Goal: Information Seeking & Learning: Check status

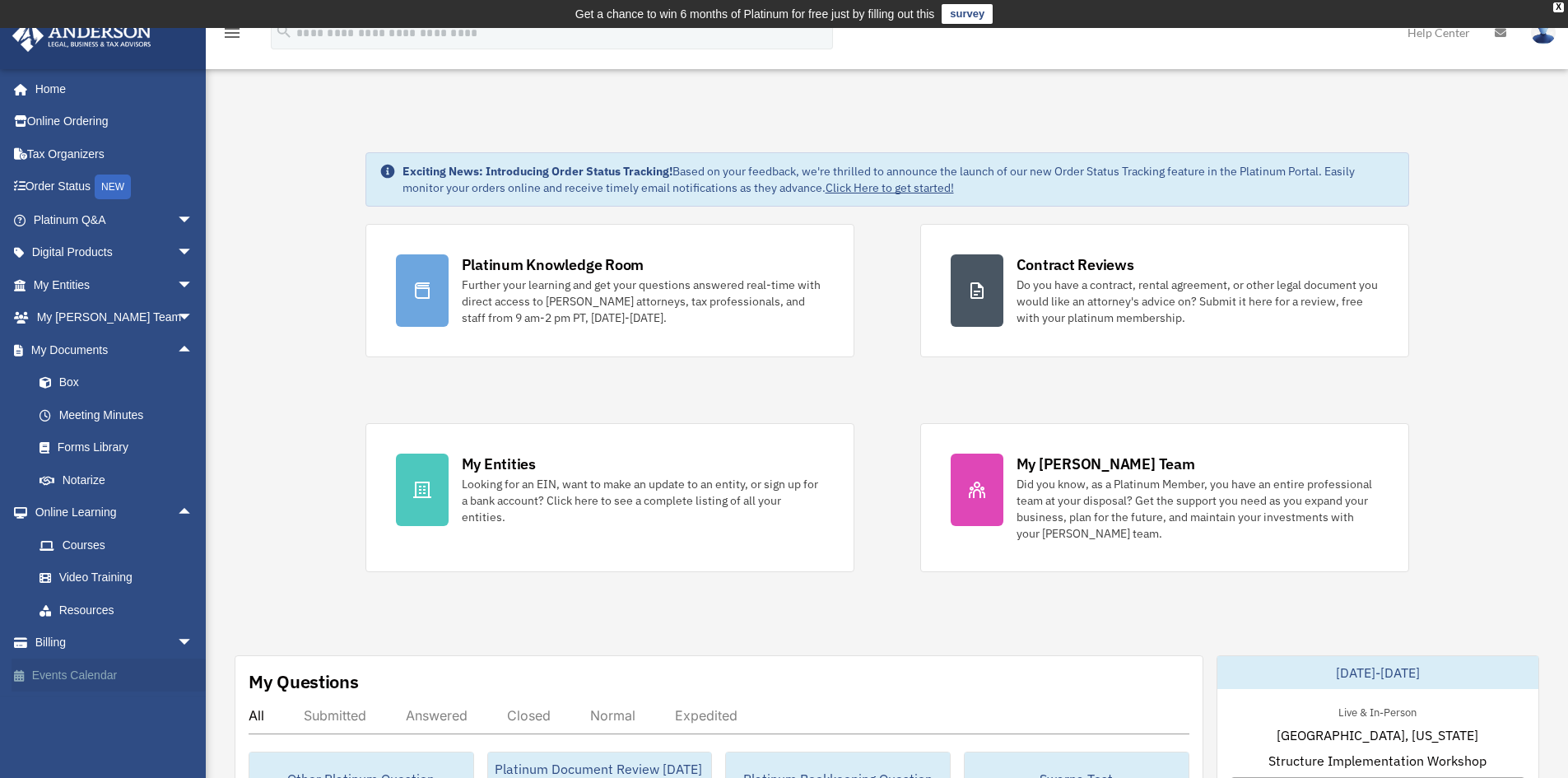
click at [62, 680] on link "Events Calendar" at bounding box center [115, 675] width 207 height 33
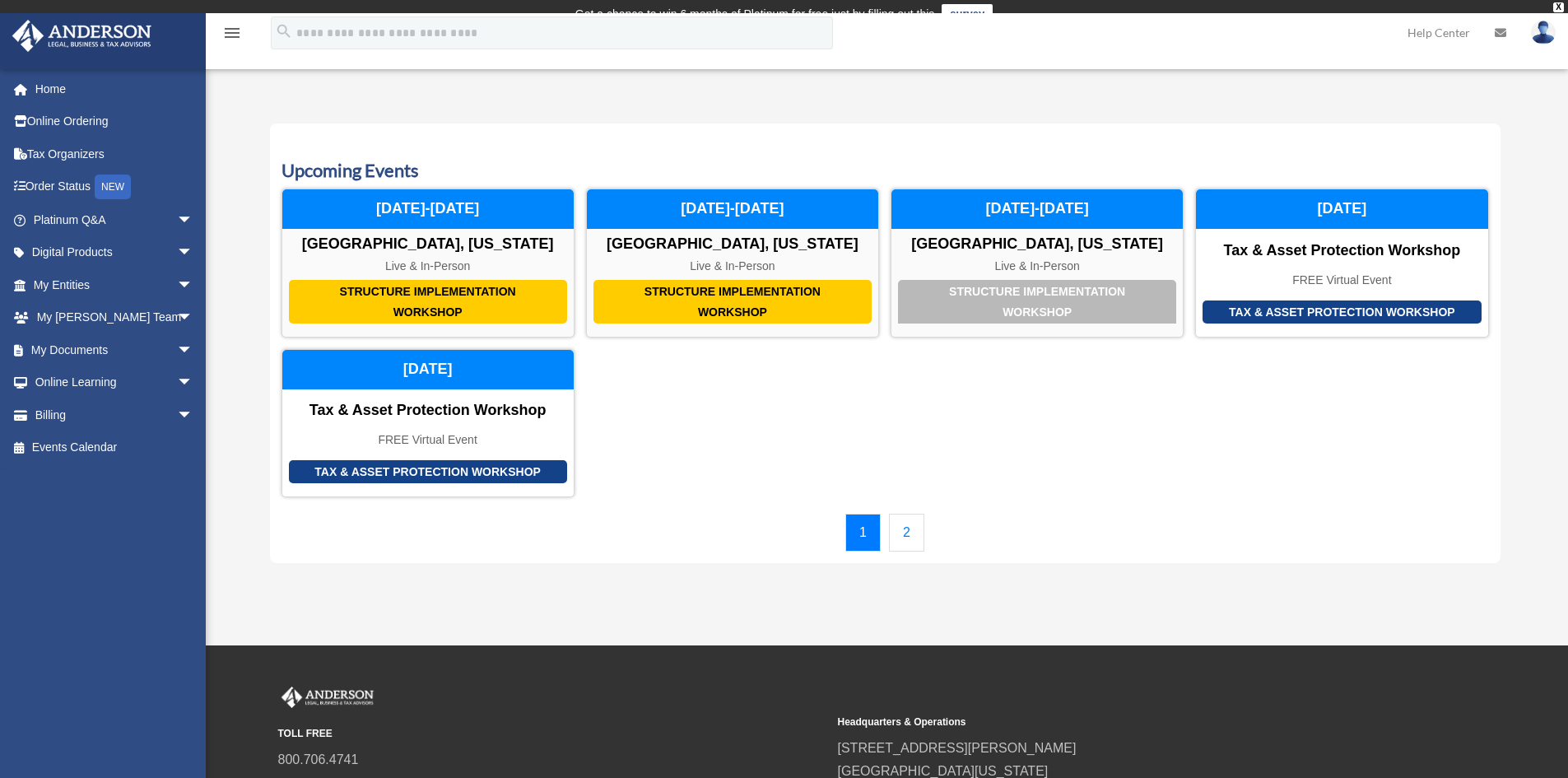
scroll to position [28, 0]
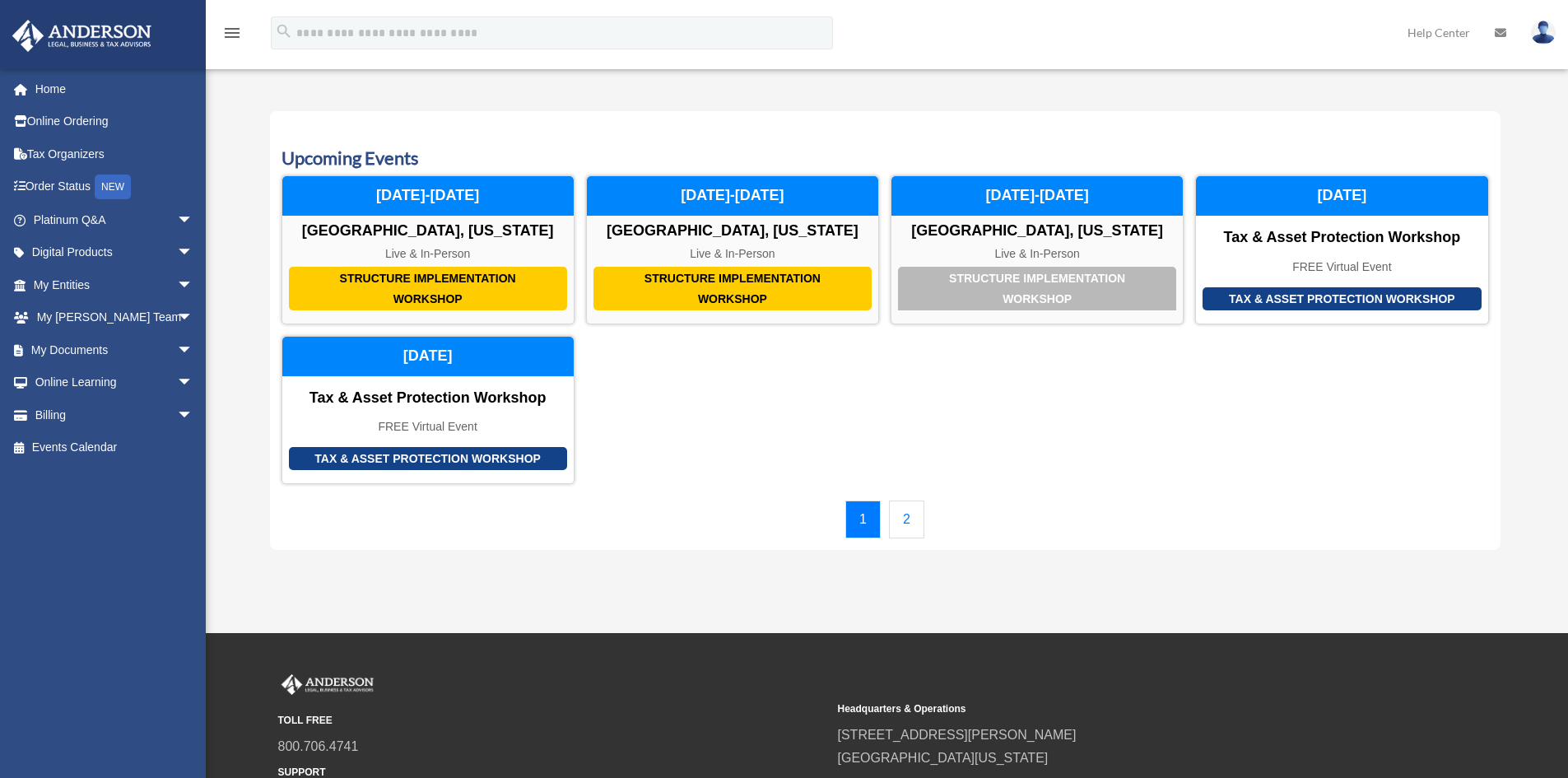
click at [907, 524] on link "2" at bounding box center [907, 519] width 35 height 38
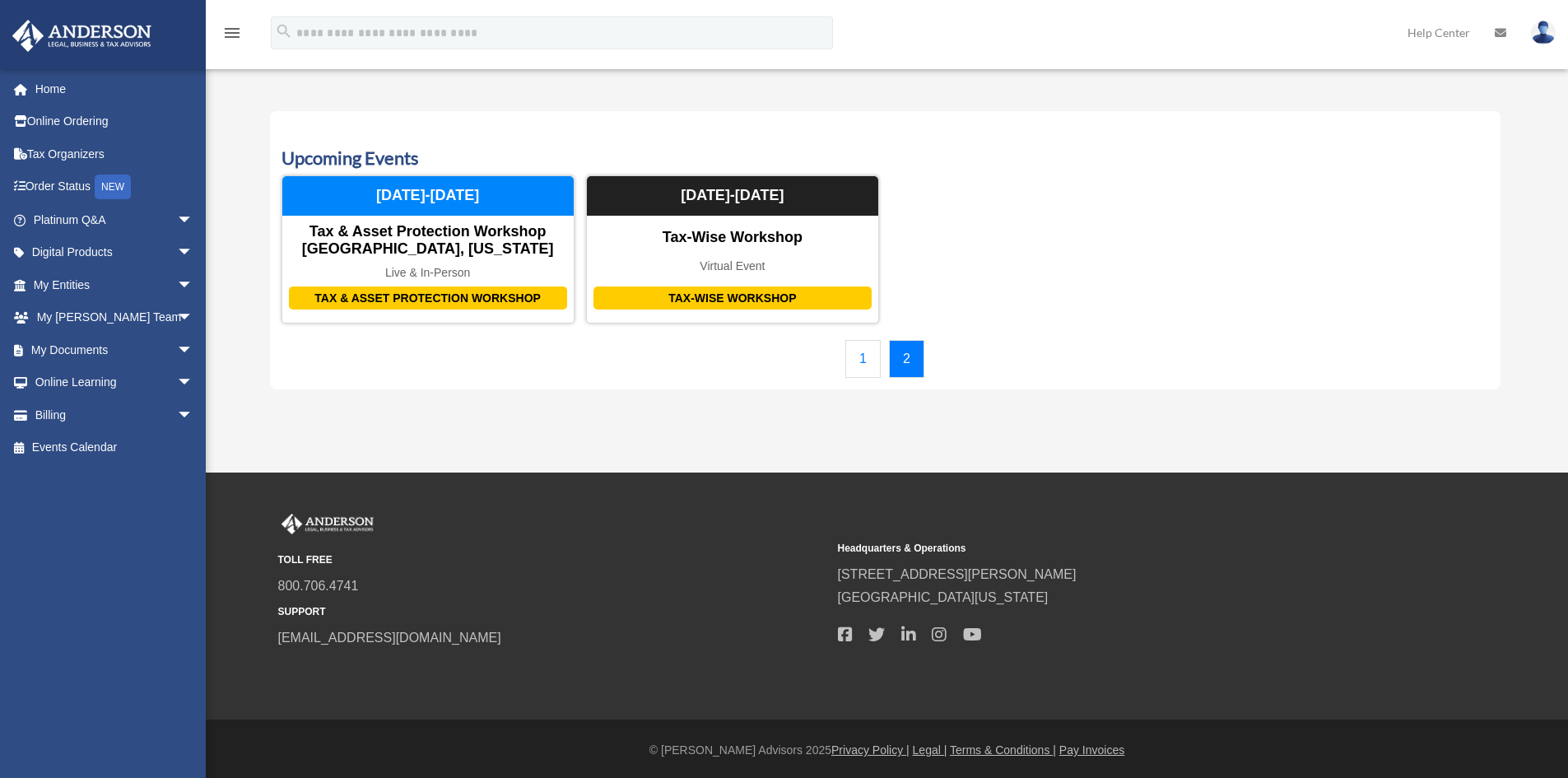
click at [869, 364] on link "1" at bounding box center [863, 359] width 35 height 38
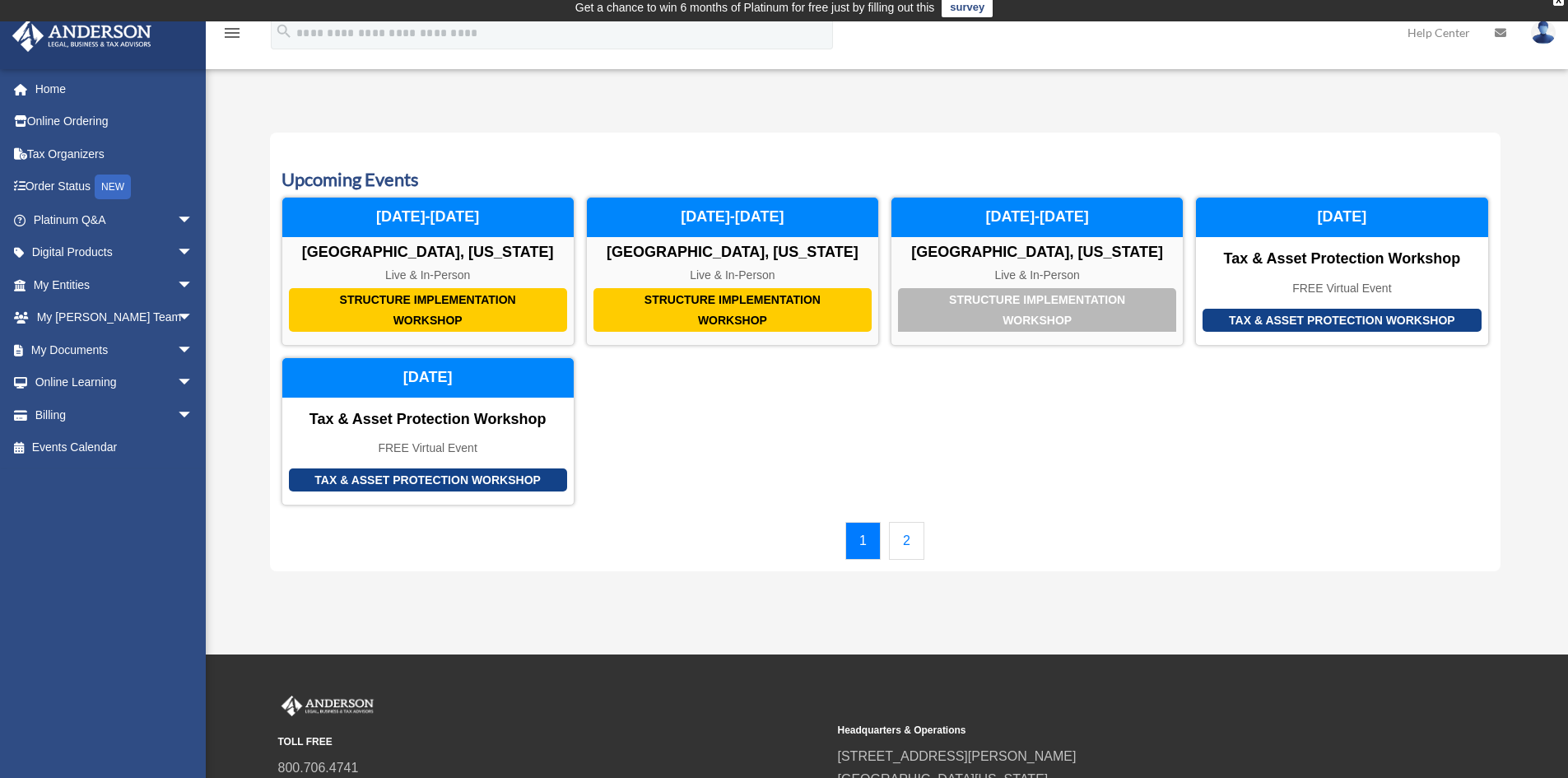
scroll to position [0, 0]
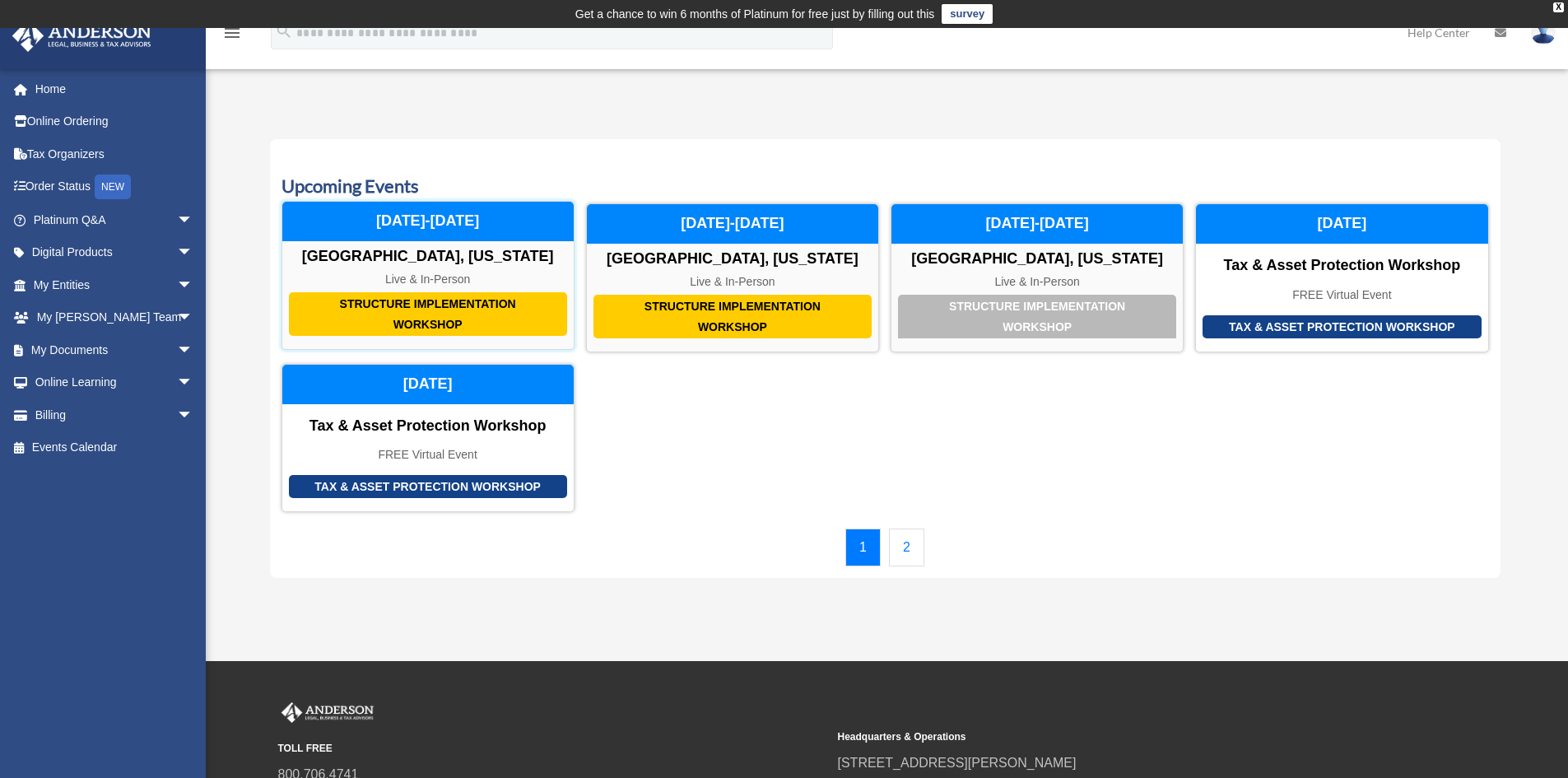
click at [485, 299] on div "Structure Implementation Workshop" at bounding box center [428, 314] width 279 height 43
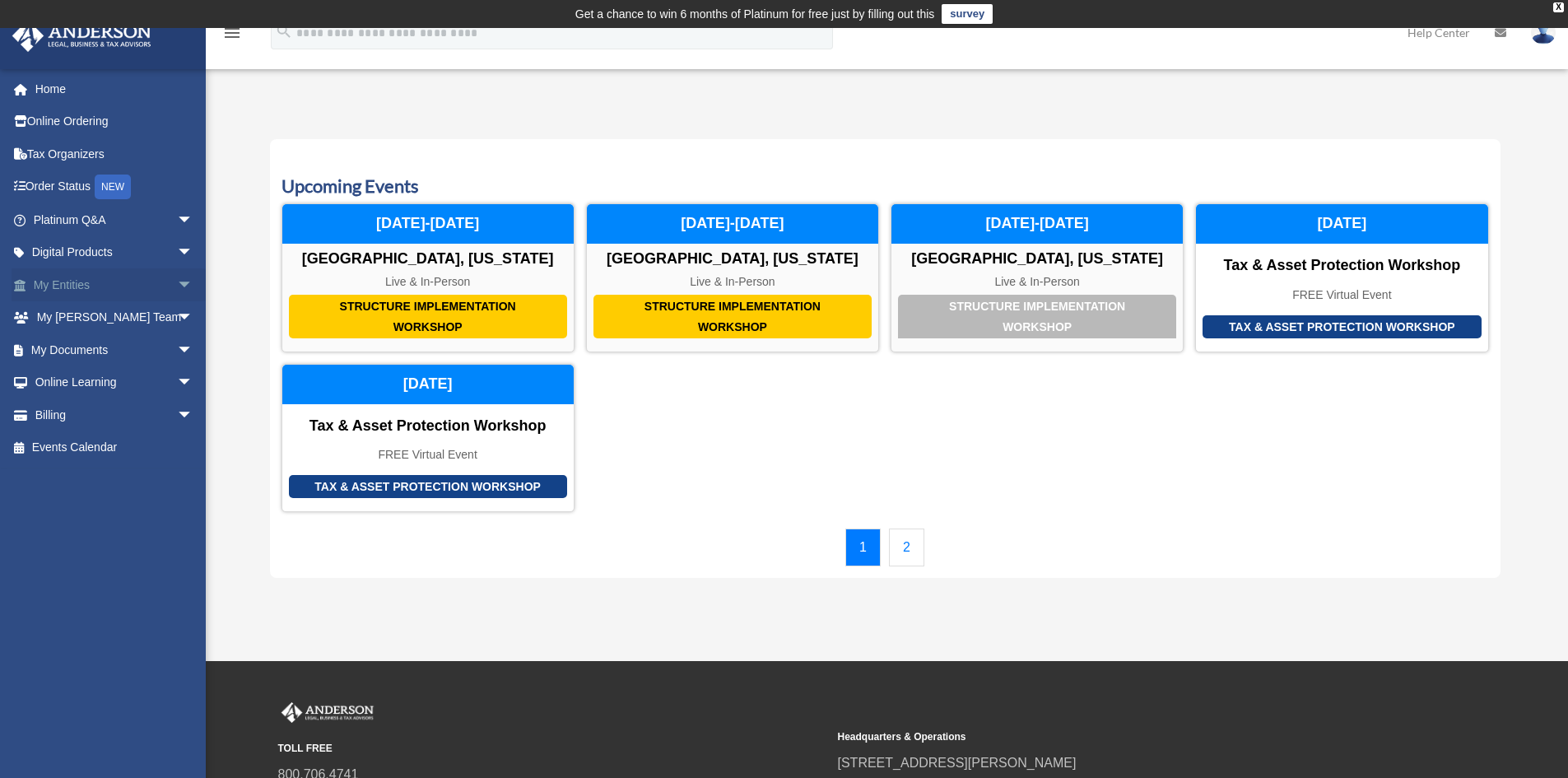
click at [177, 284] on span "arrow_drop_down" at bounding box center [193, 285] width 33 height 33
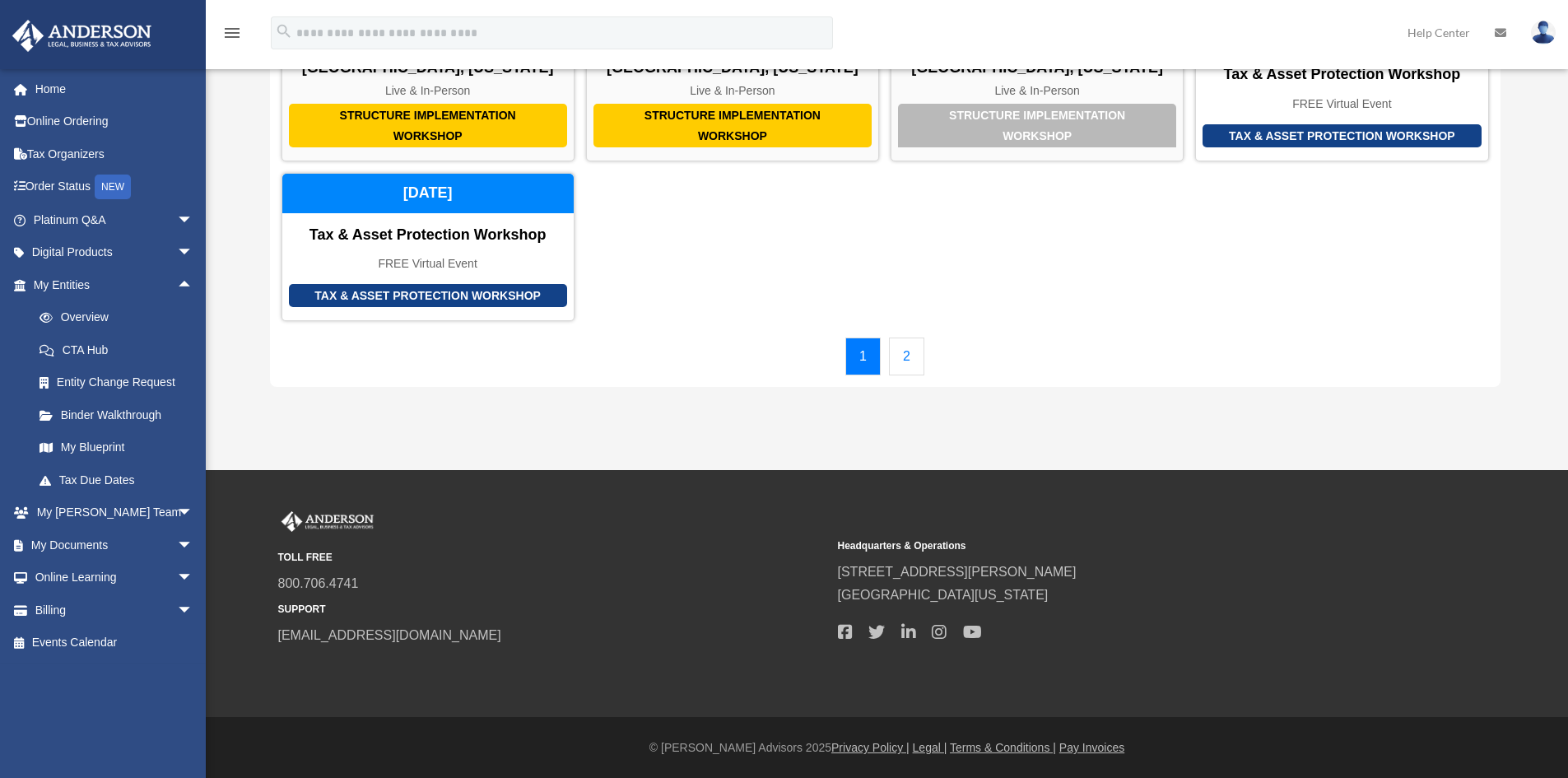
scroll to position [192, 0]
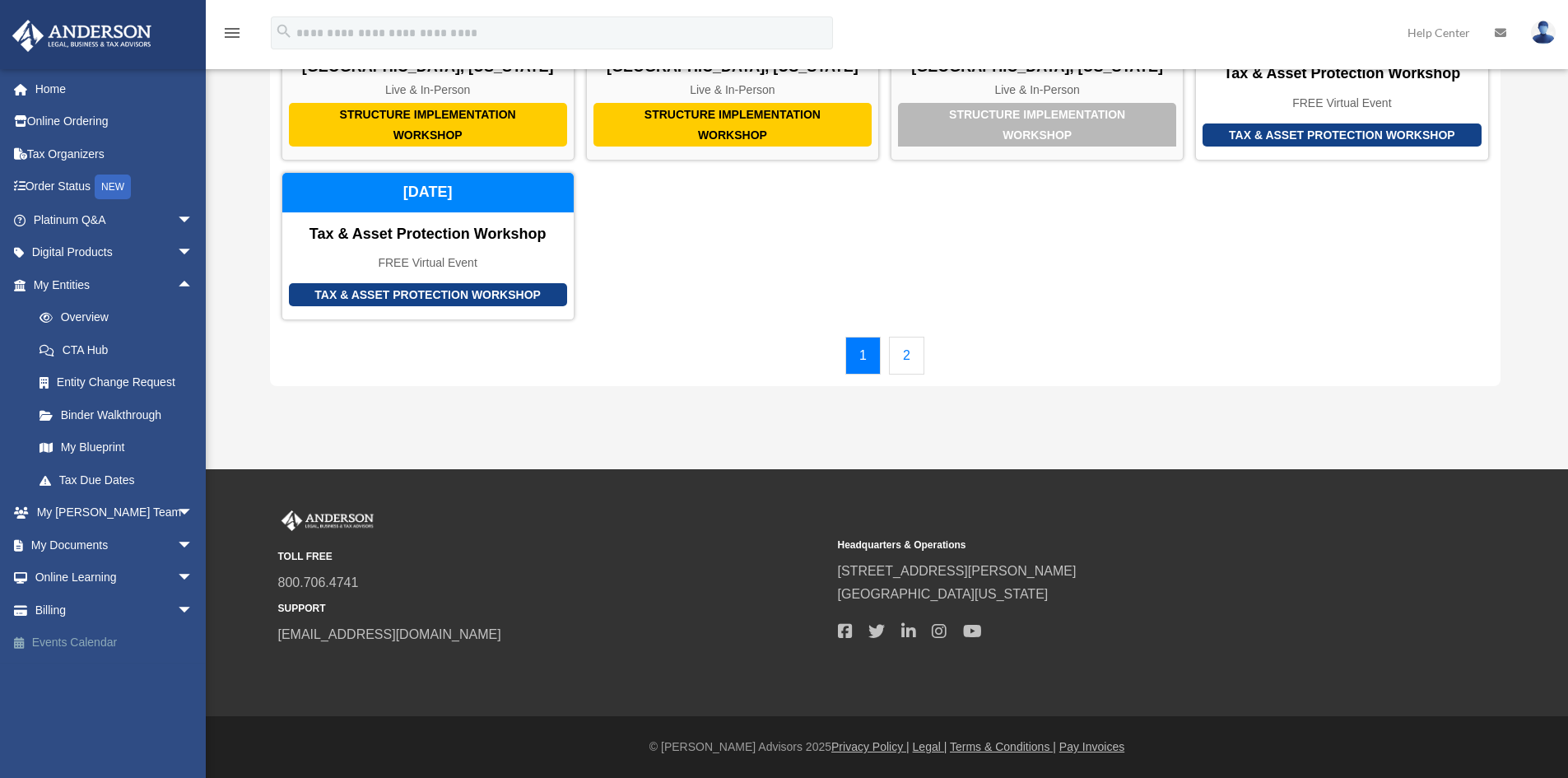
click at [59, 644] on link "Events Calendar" at bounding box center [115, 642] width 207 height 33
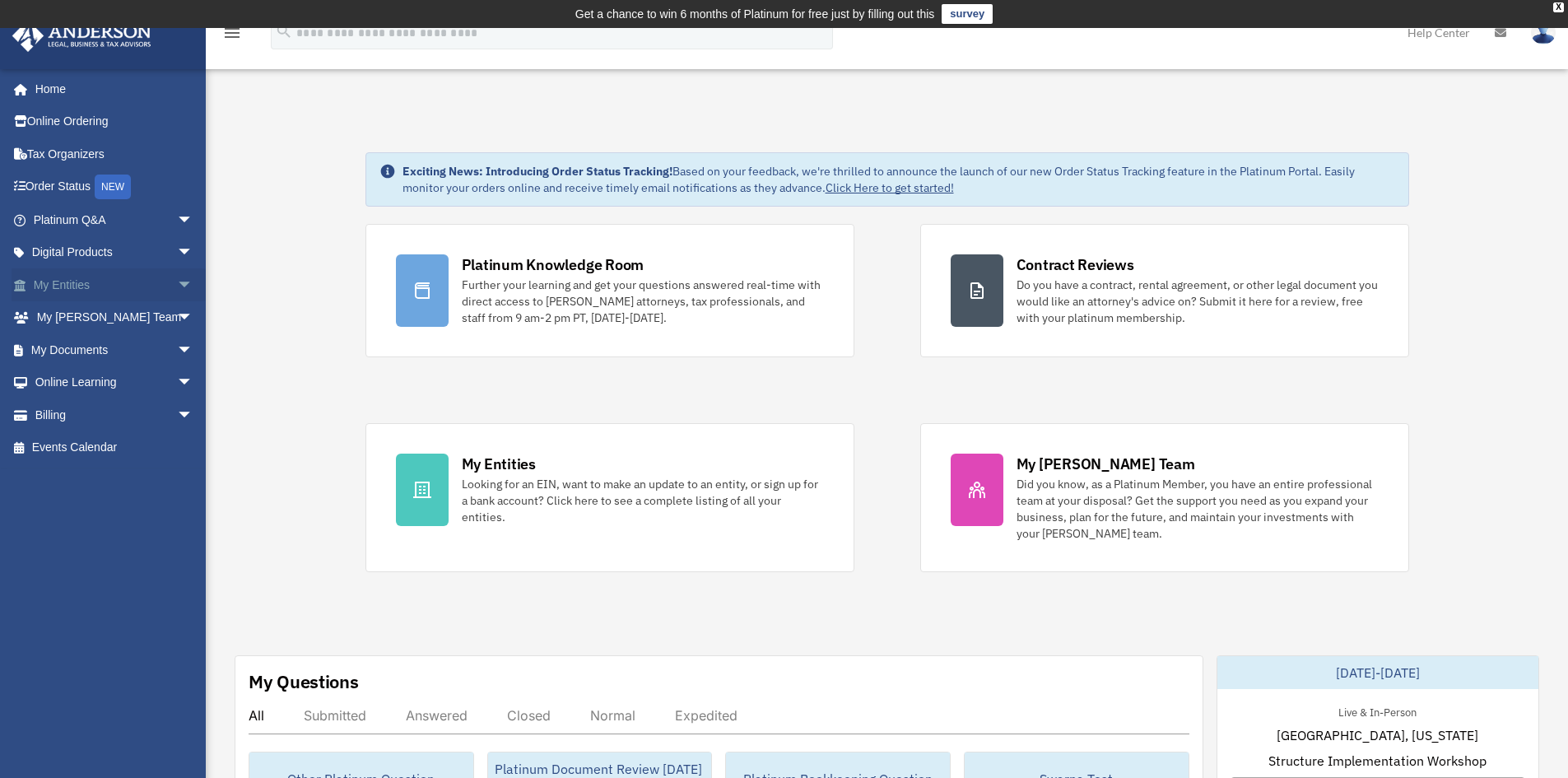
click at [177, 280] on span "arrow_drop_down" at bounding box center [193, 285] width 33 height 33
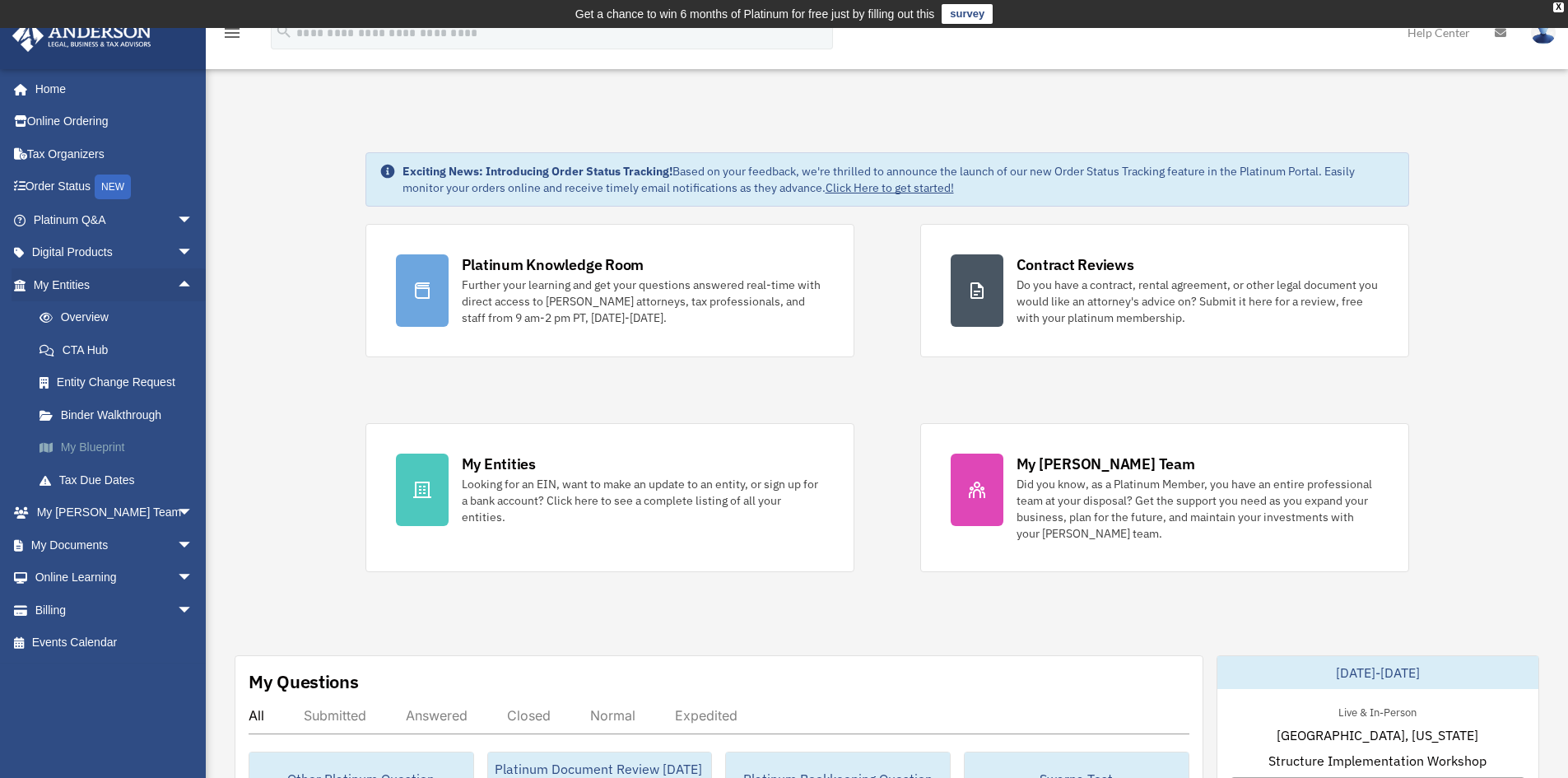
click at [83, 445] on link "My Blueprint" at bounding box center [121, 447] width 195 height 33
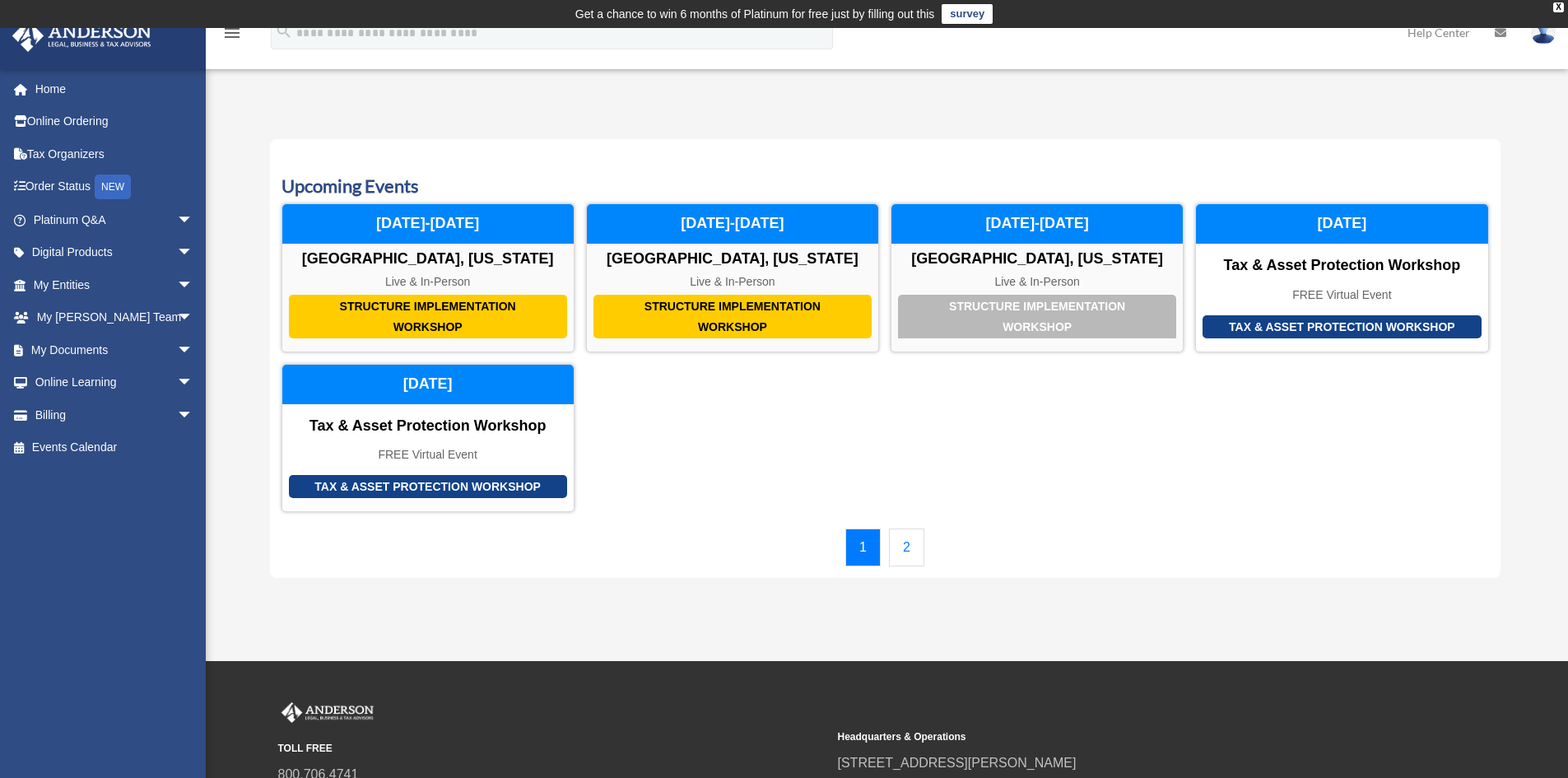
click at [905, 558] on link "2" at bounding box center [907, 547] width 35 height 38
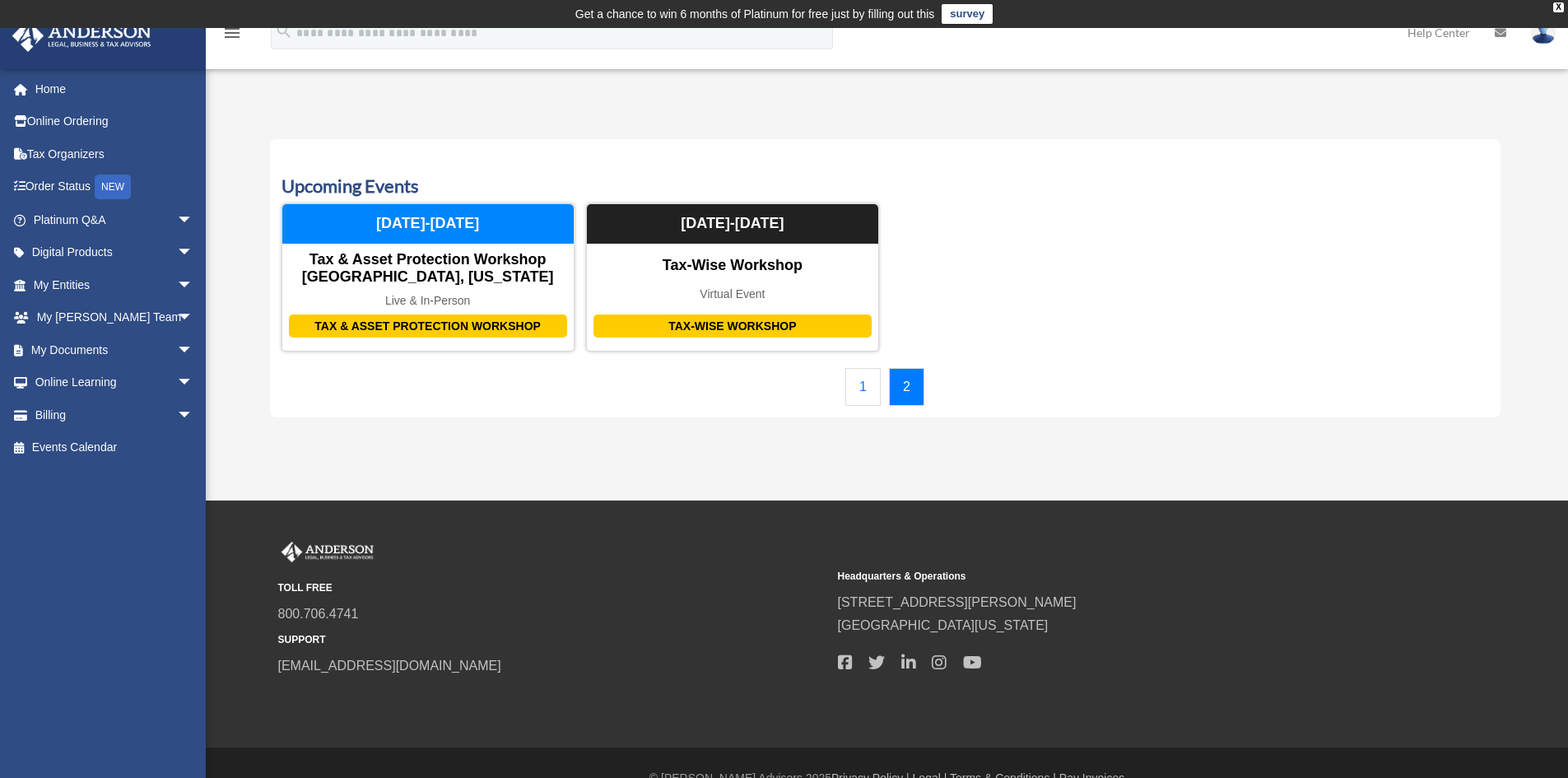
click at [862, 385] on link "1" at bounding box center [863, 386] width 35 height 38
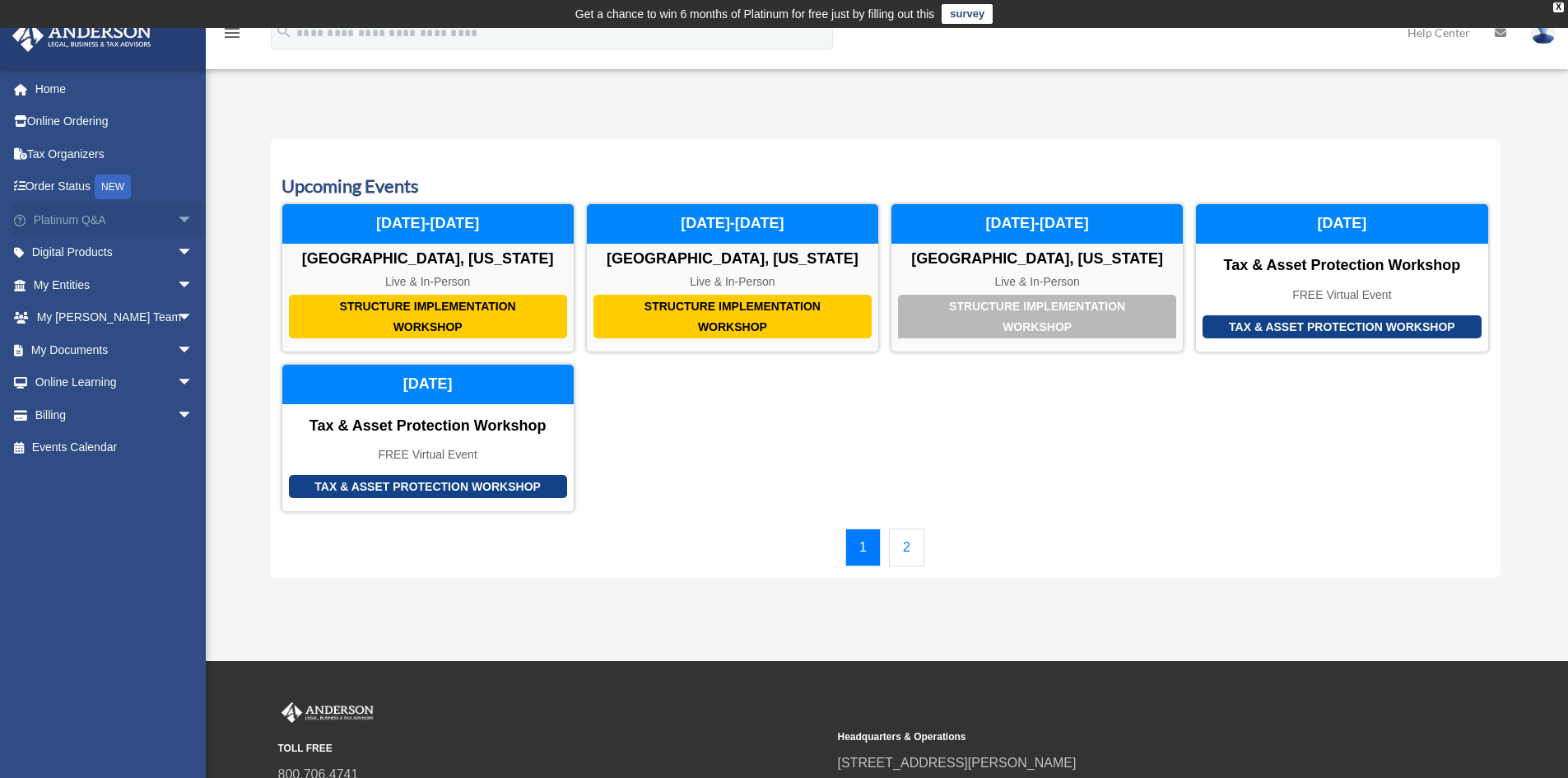
click at [177, 220] on span "arrow_drop_down" at bounding box center [193, 220] width 33 height 33
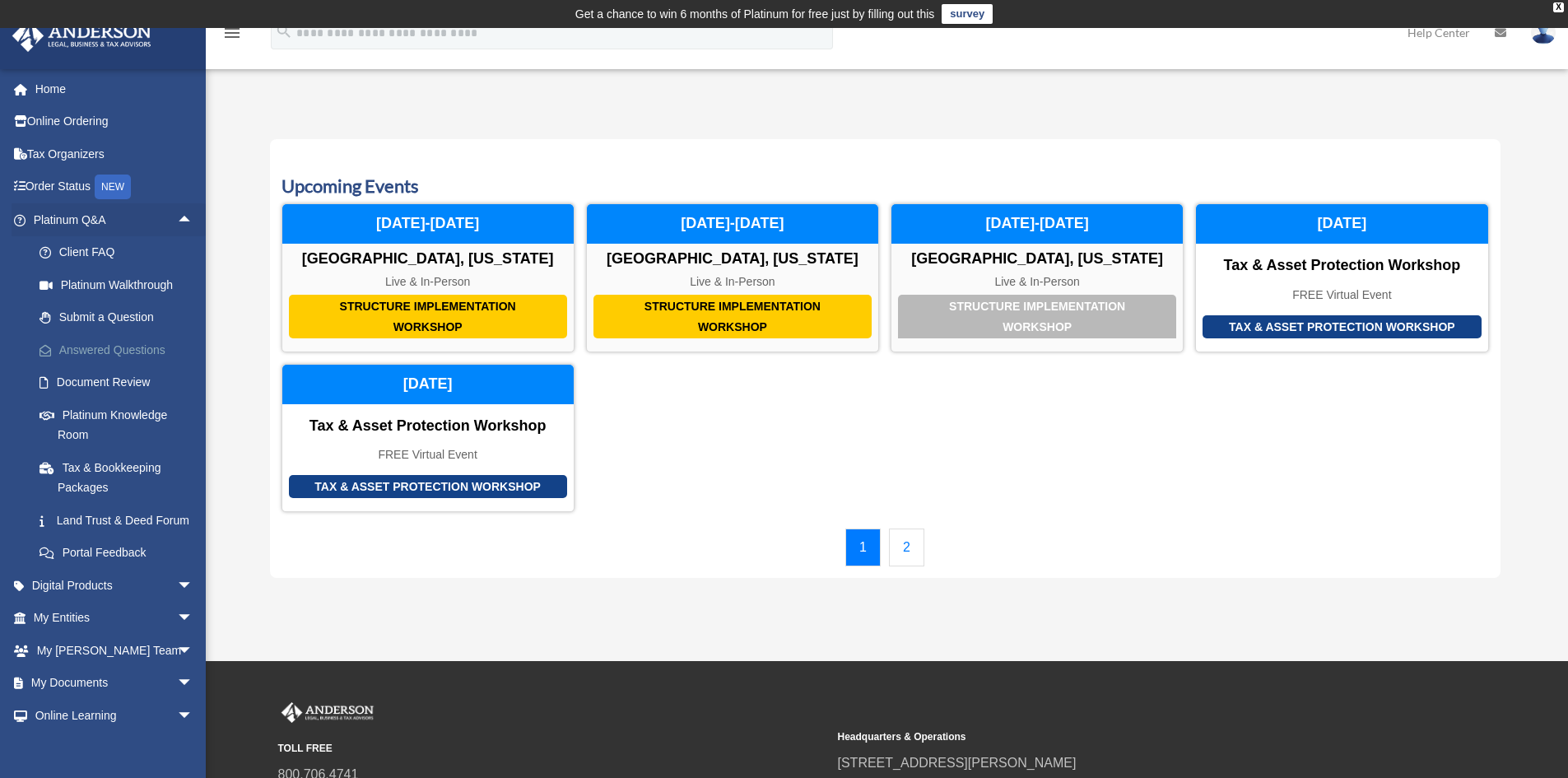
click at [113, 350] on link "Answered Questions" at bounding box center [121, 349] width 195 height 33
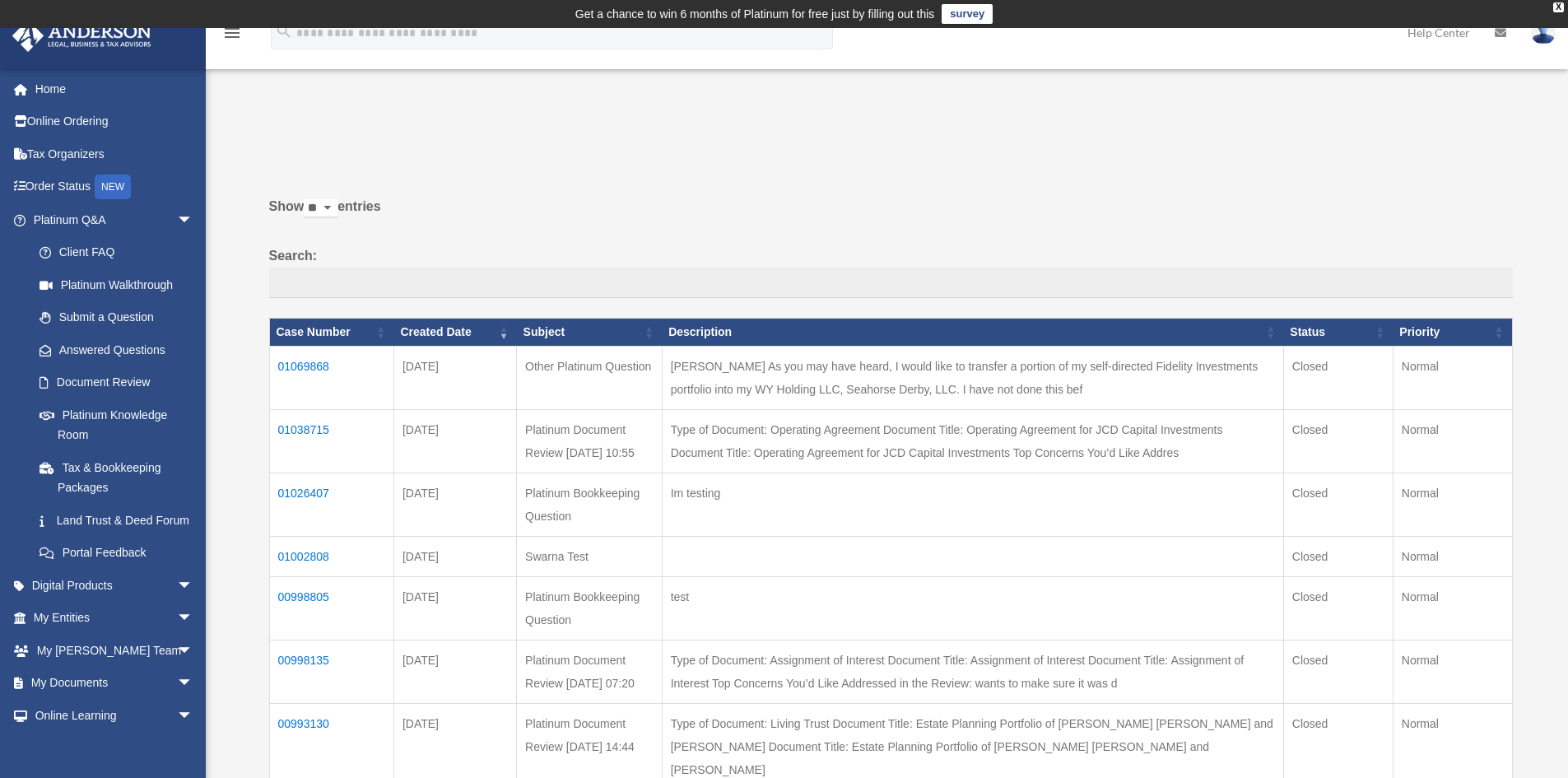
click at [293, 359] on td "01069868" at bounding box center [331, 378] width 124 height 63
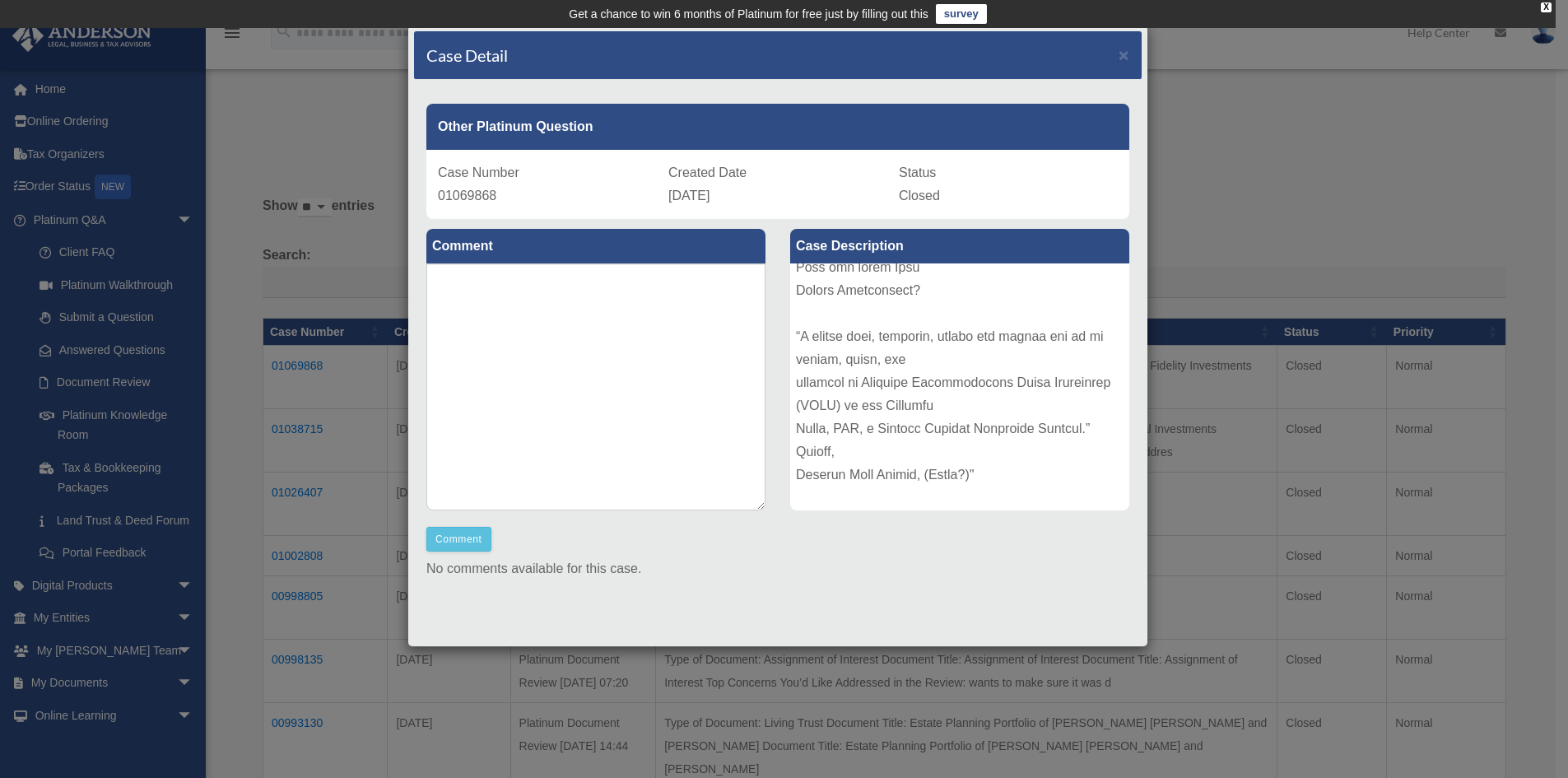
scroll to position [710, 0]
click at [634, 128] on div "Other Platinum Question" at bounding box center [777, 126] width 703 height 46
click at [569, 199] on div "Case Number 01069868" at bounding box center [547, 183] width 219 height 46
click at [1118, 53] on span "×" at bounding box center [1123, 54] width 11 height 19
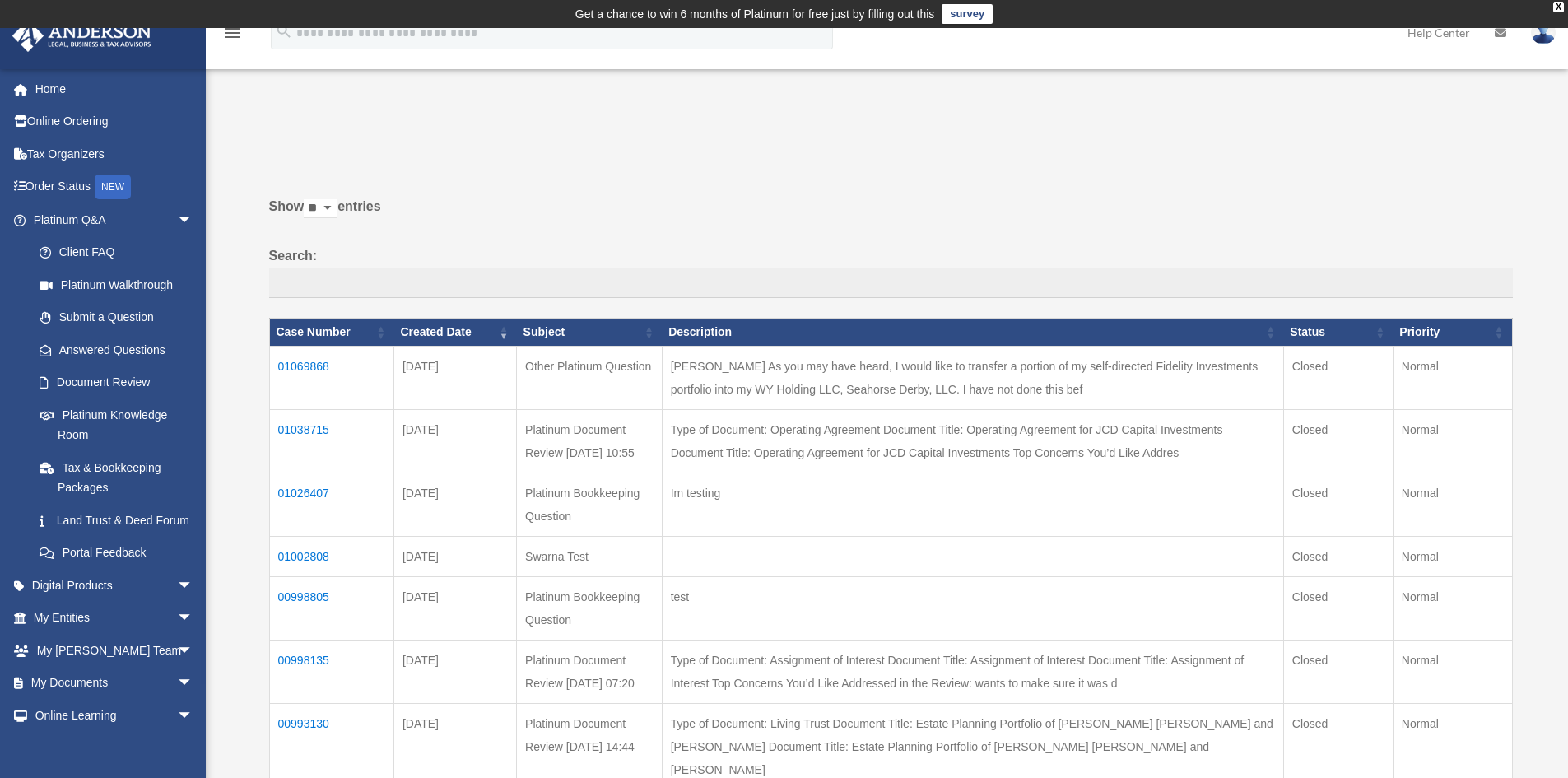
click at [299, 429] on td "01038715" at bounding box center [331, 441] width 124 height 63
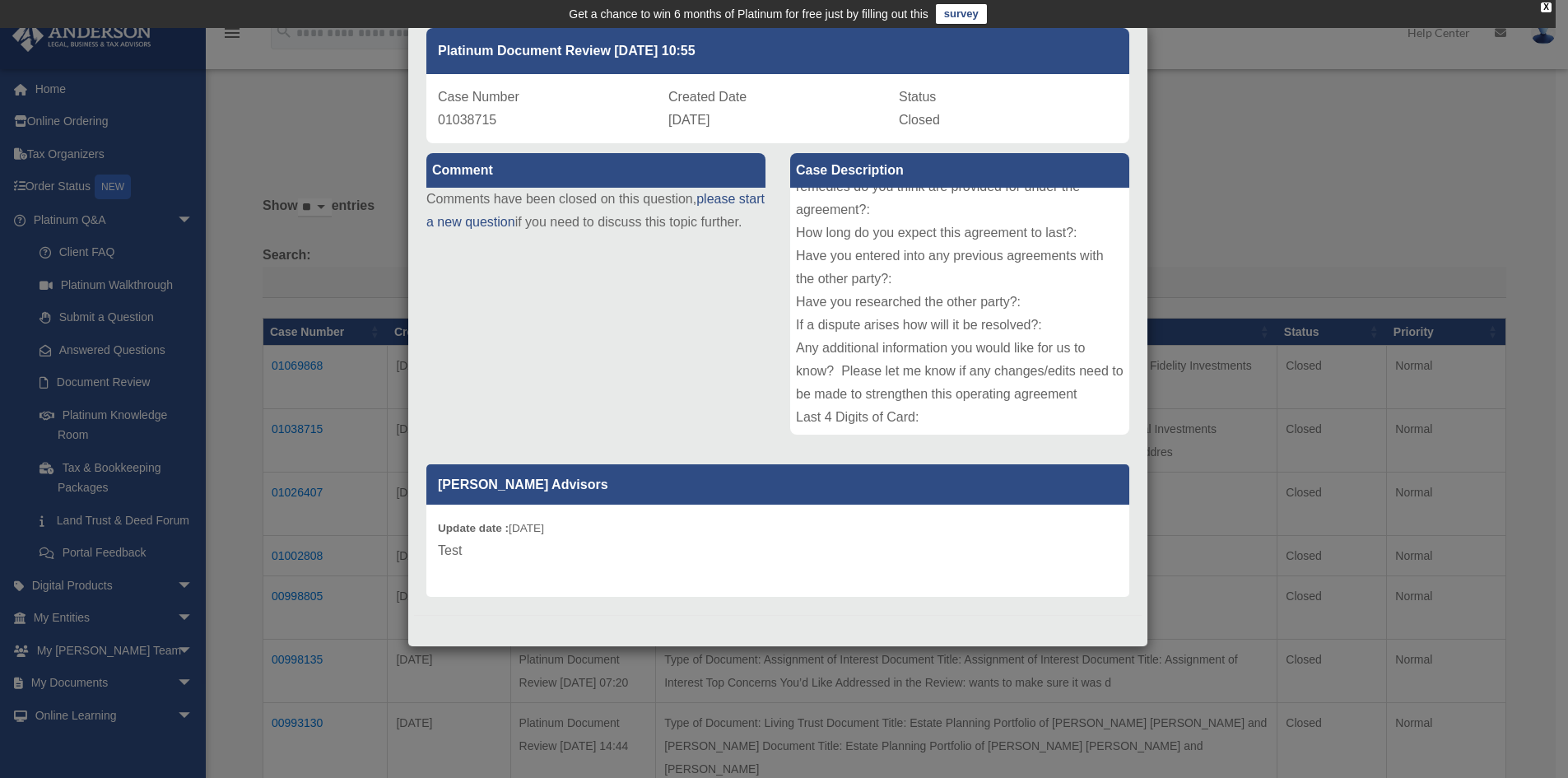
scroll to position [0, 0]
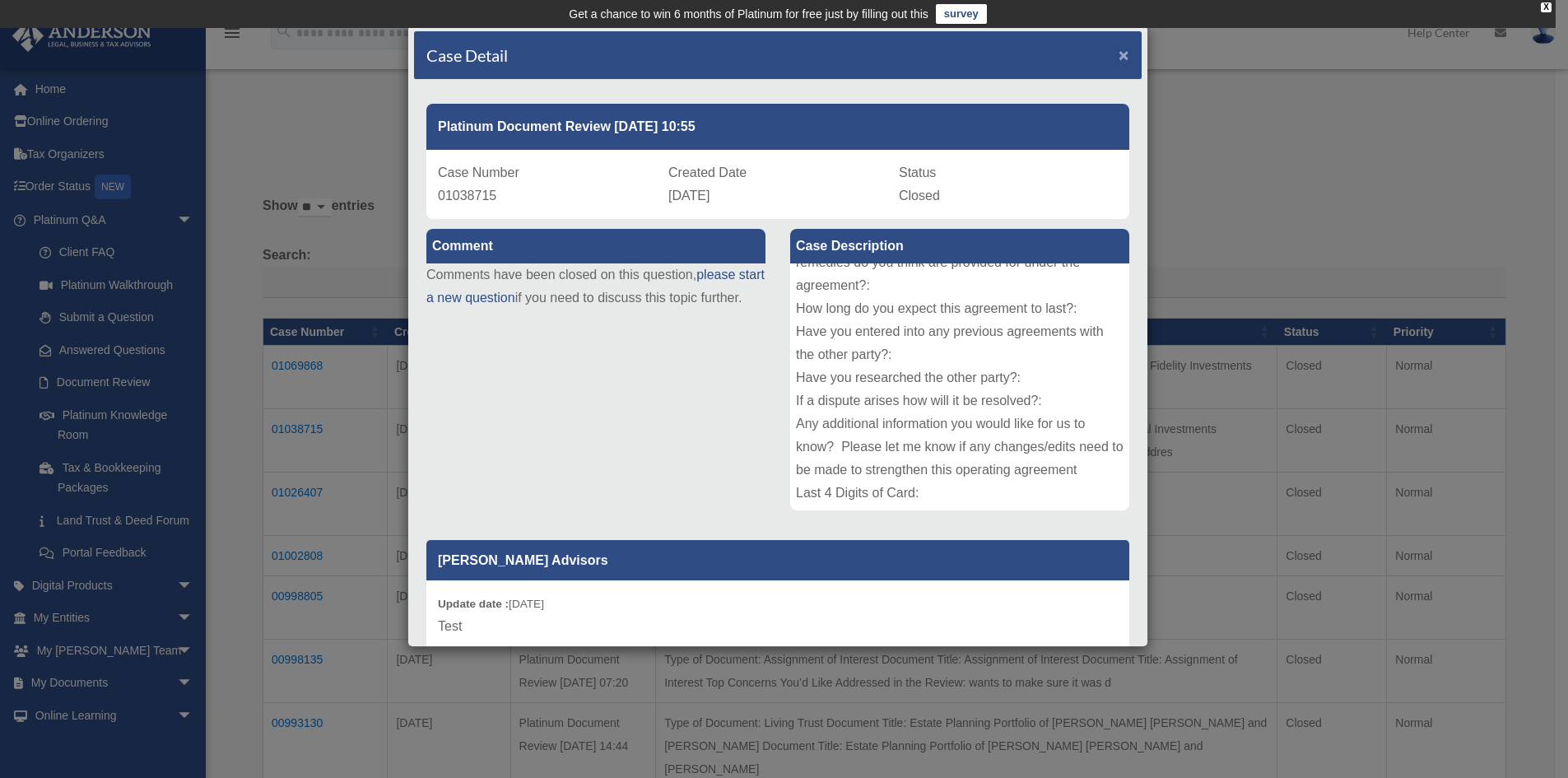
click at [1118, 46] on span "×" at bounding box center [1123, 54] width 11 height 19
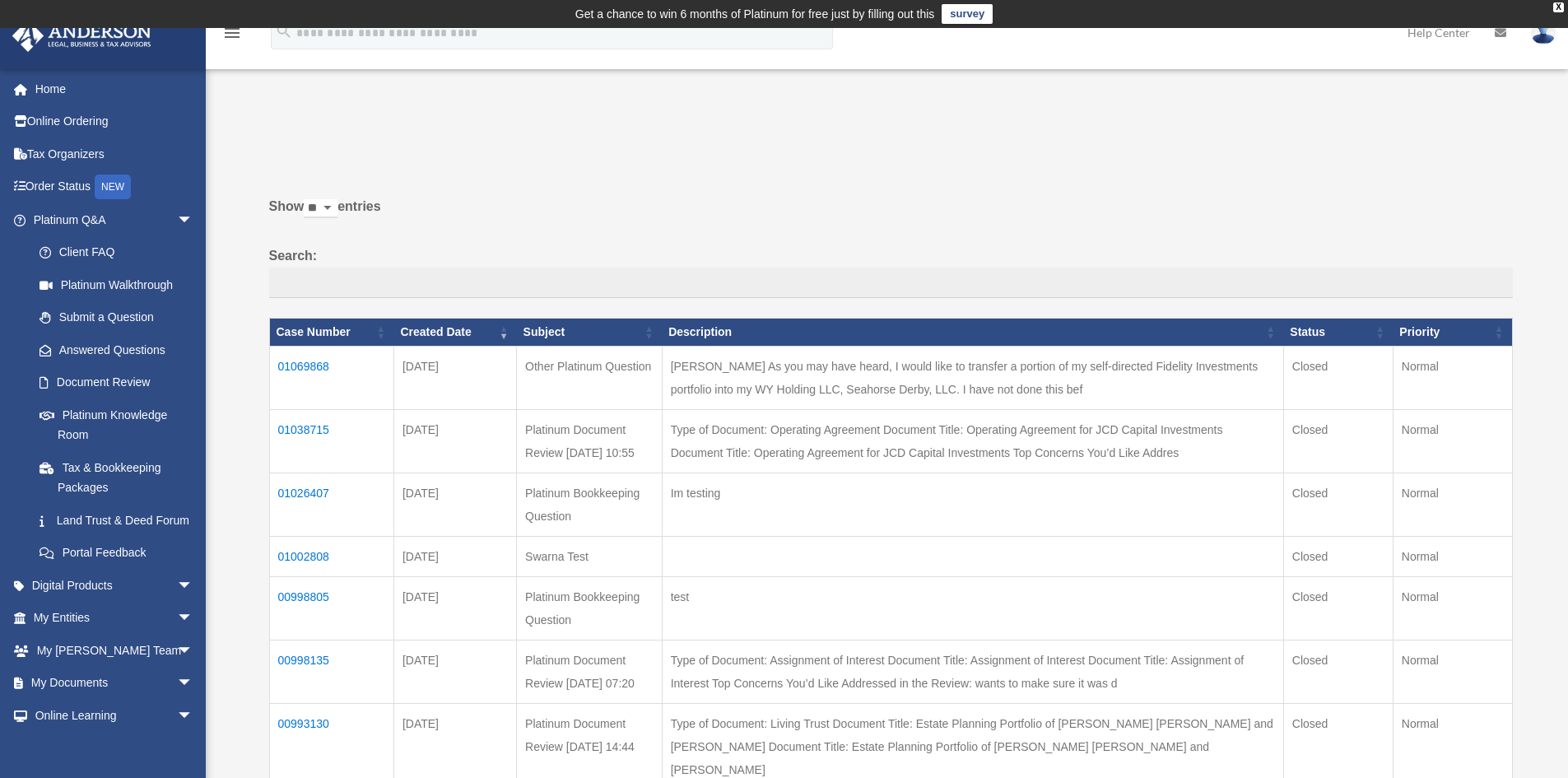
click at [310, 576] on td "01002808" at bounding box center [331, 556] width 124 height 40
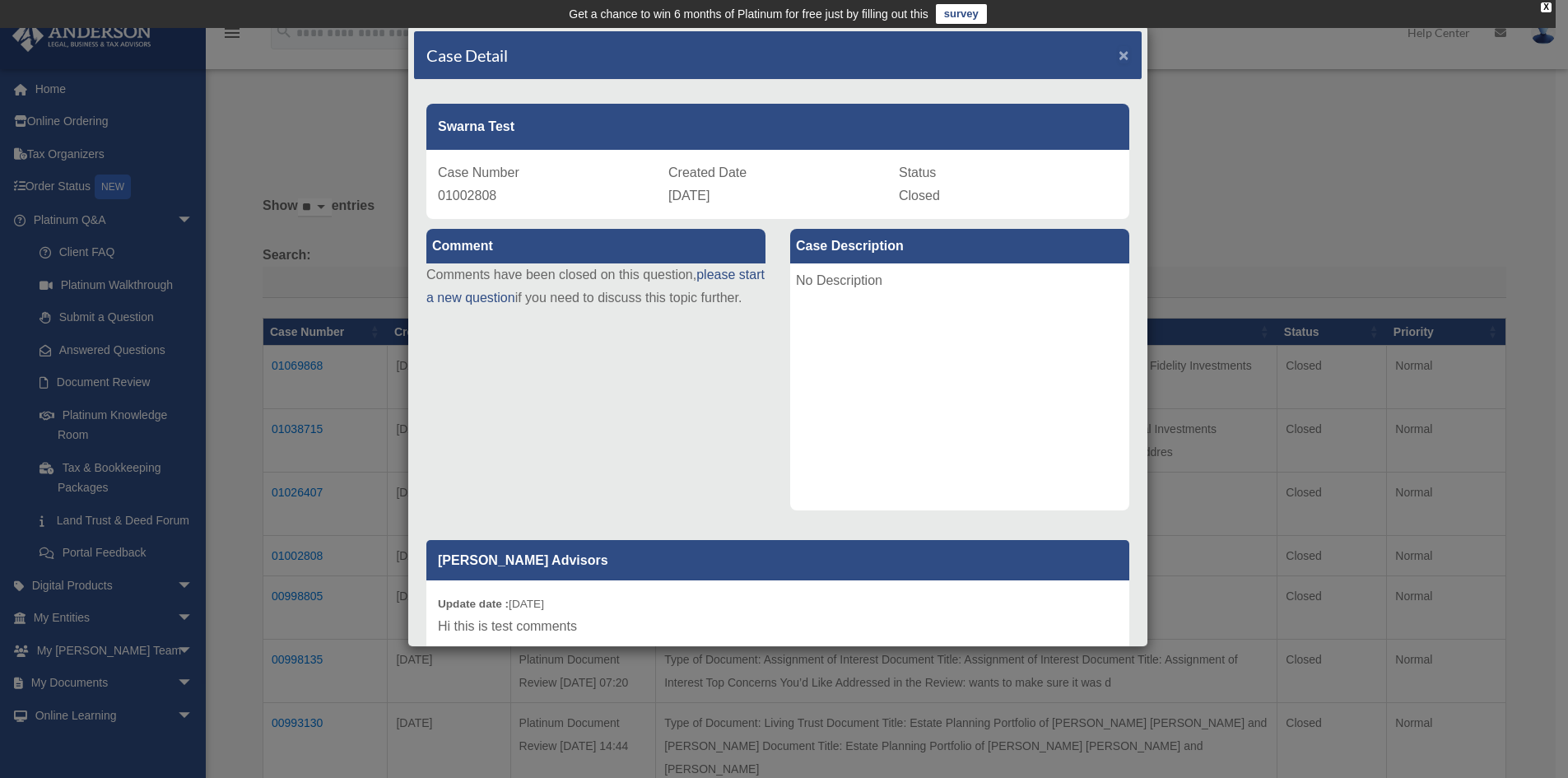
click at [1118, 52] on span "×" at bounding box center [1123, 54] width 11 height 19
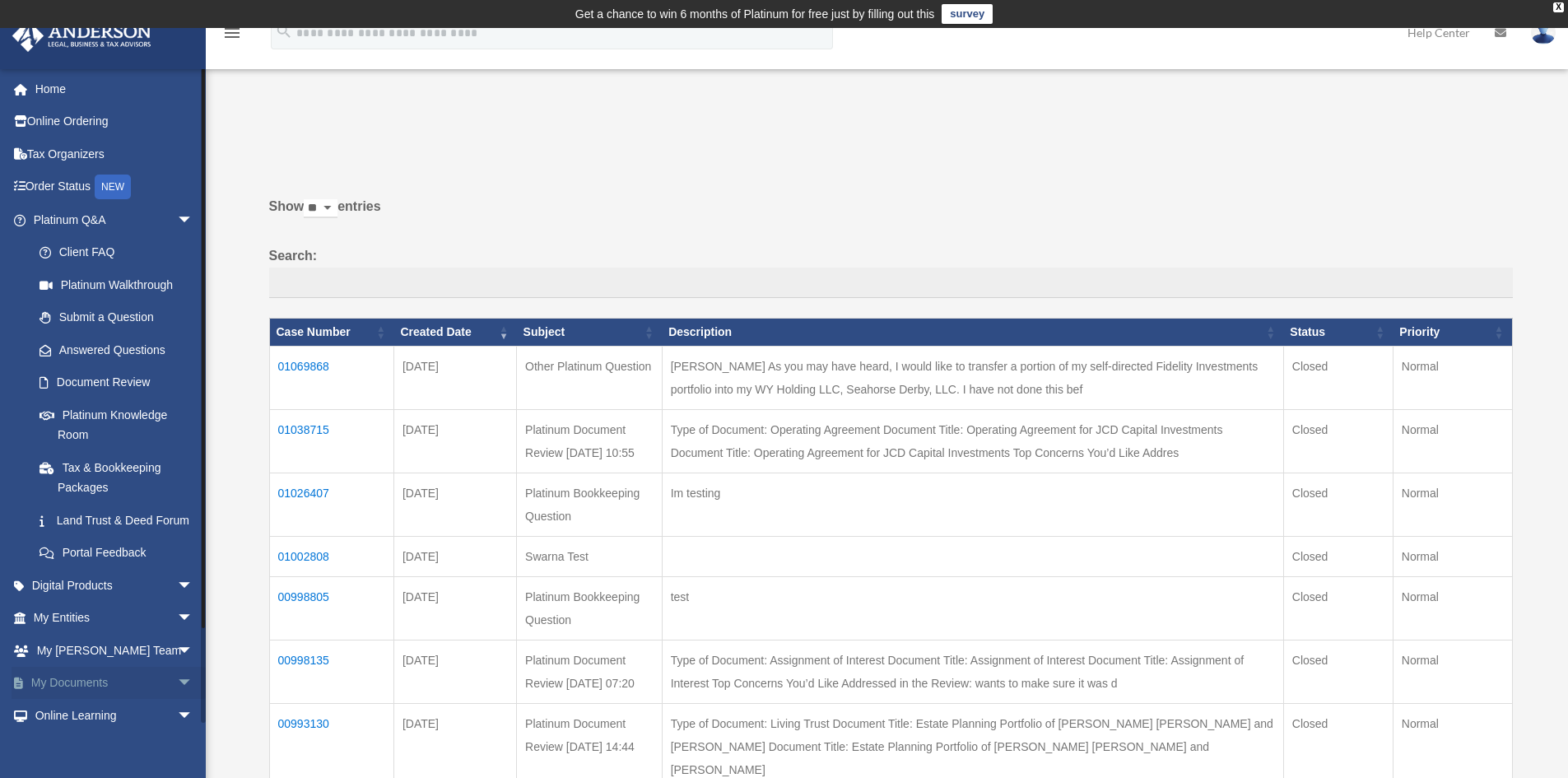
click at [177, 697] on span "arrow_drop_down" at bounding box center [193, 684] width 33 height 33
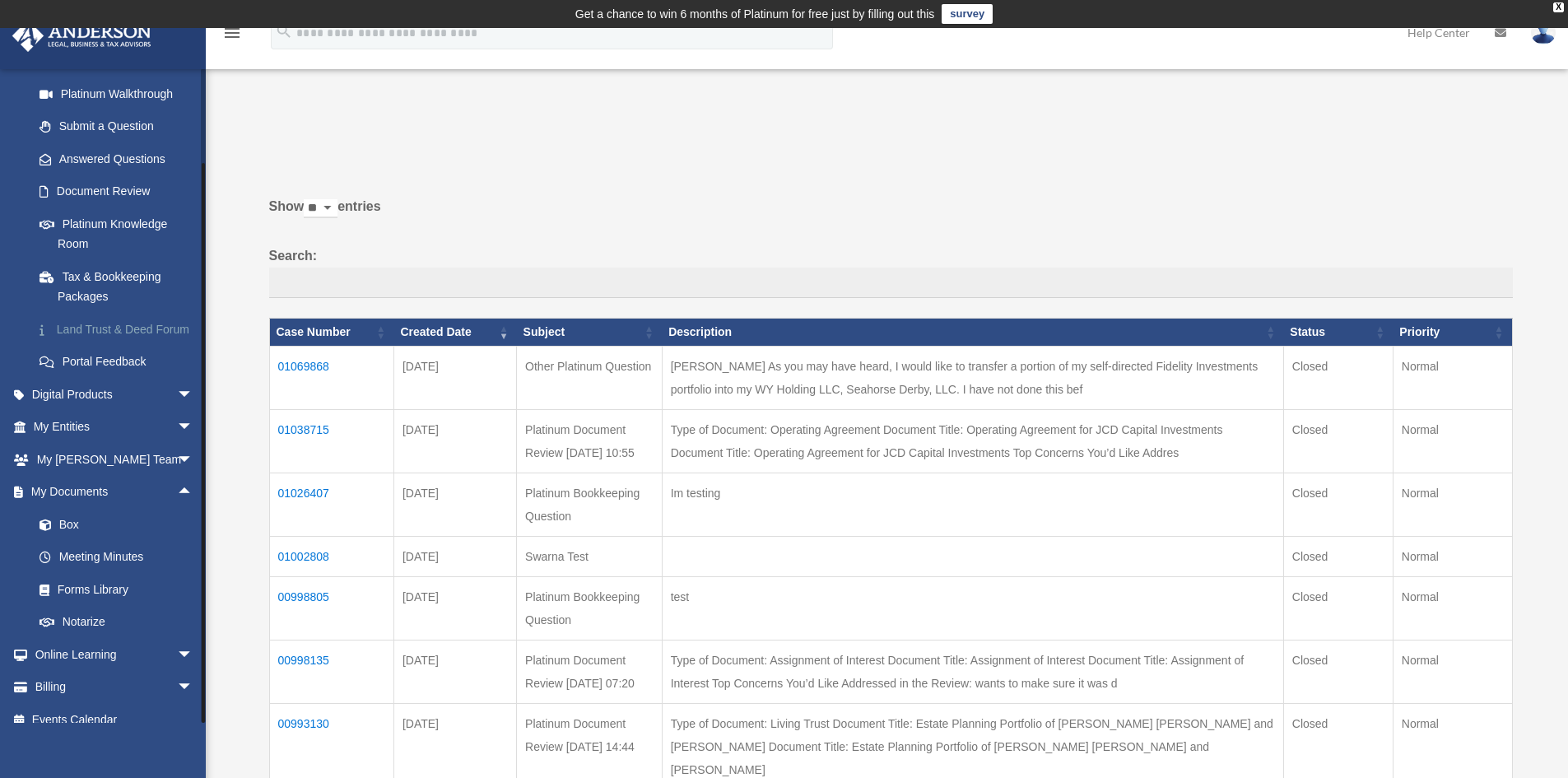
scroll to position [228, 0]
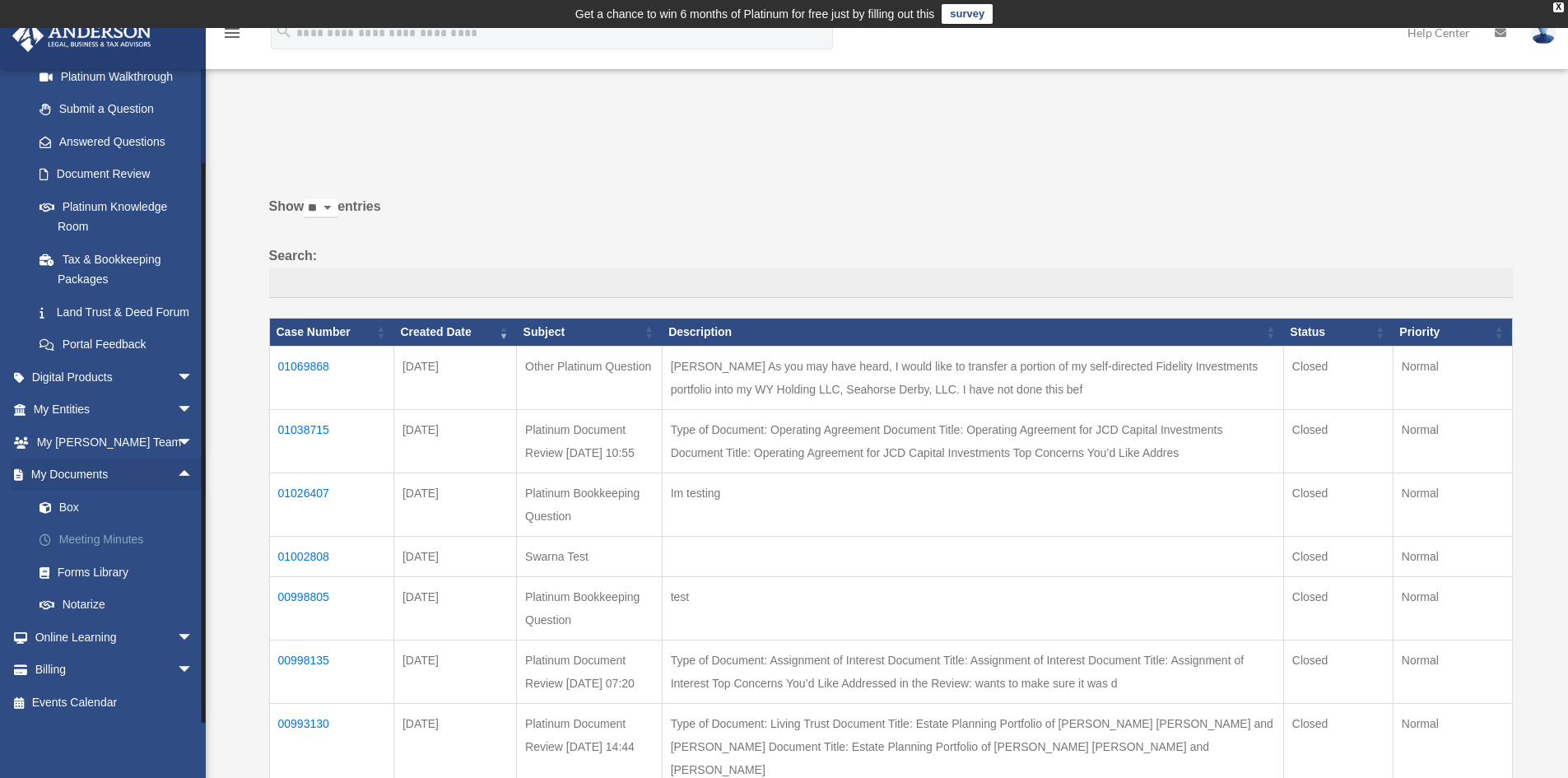
click at [101, 535] on link "Meeting Minutes" at bounding box center [121, 540] width 195 height 33
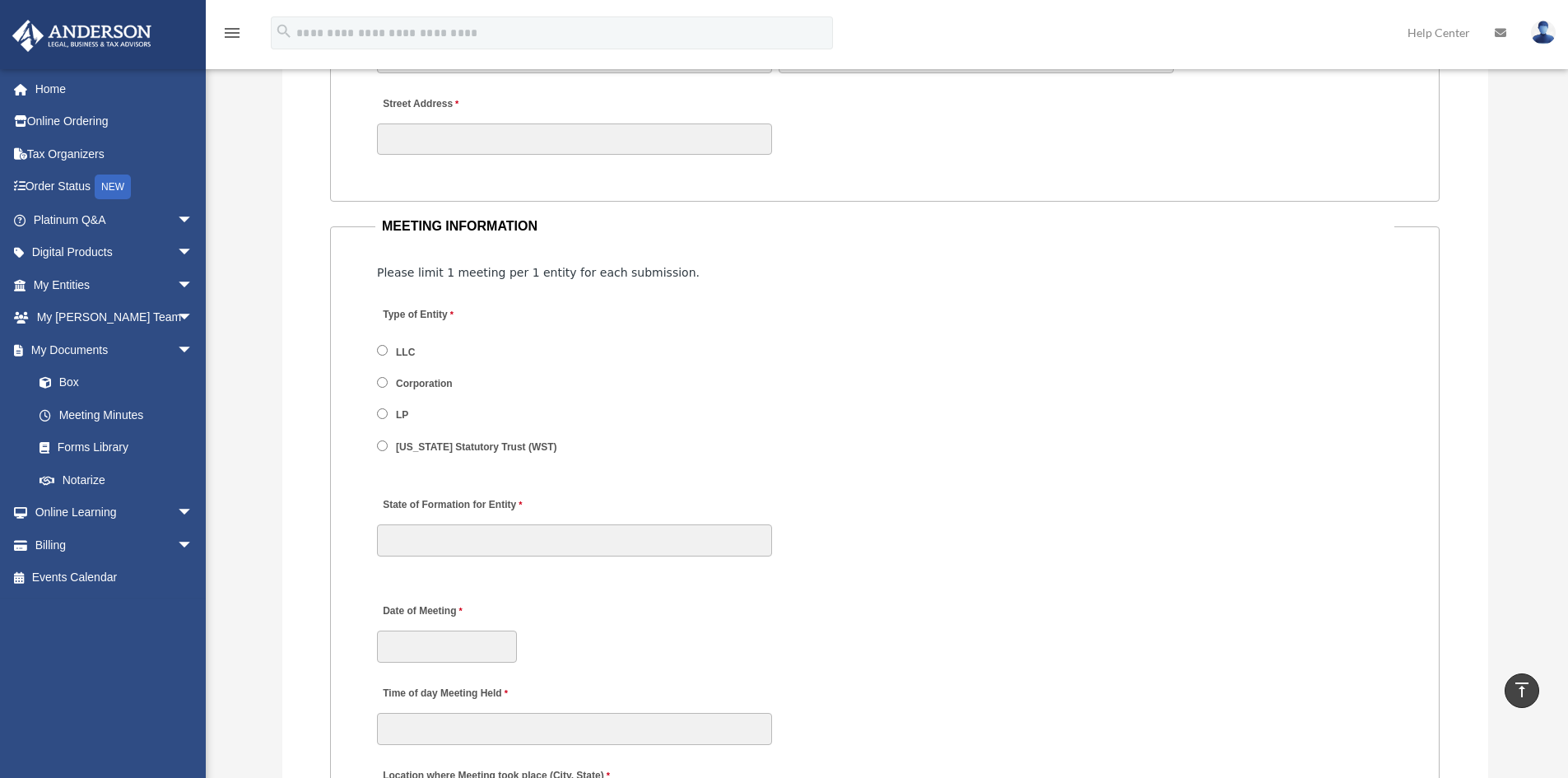
scroll to position [1919, 0]
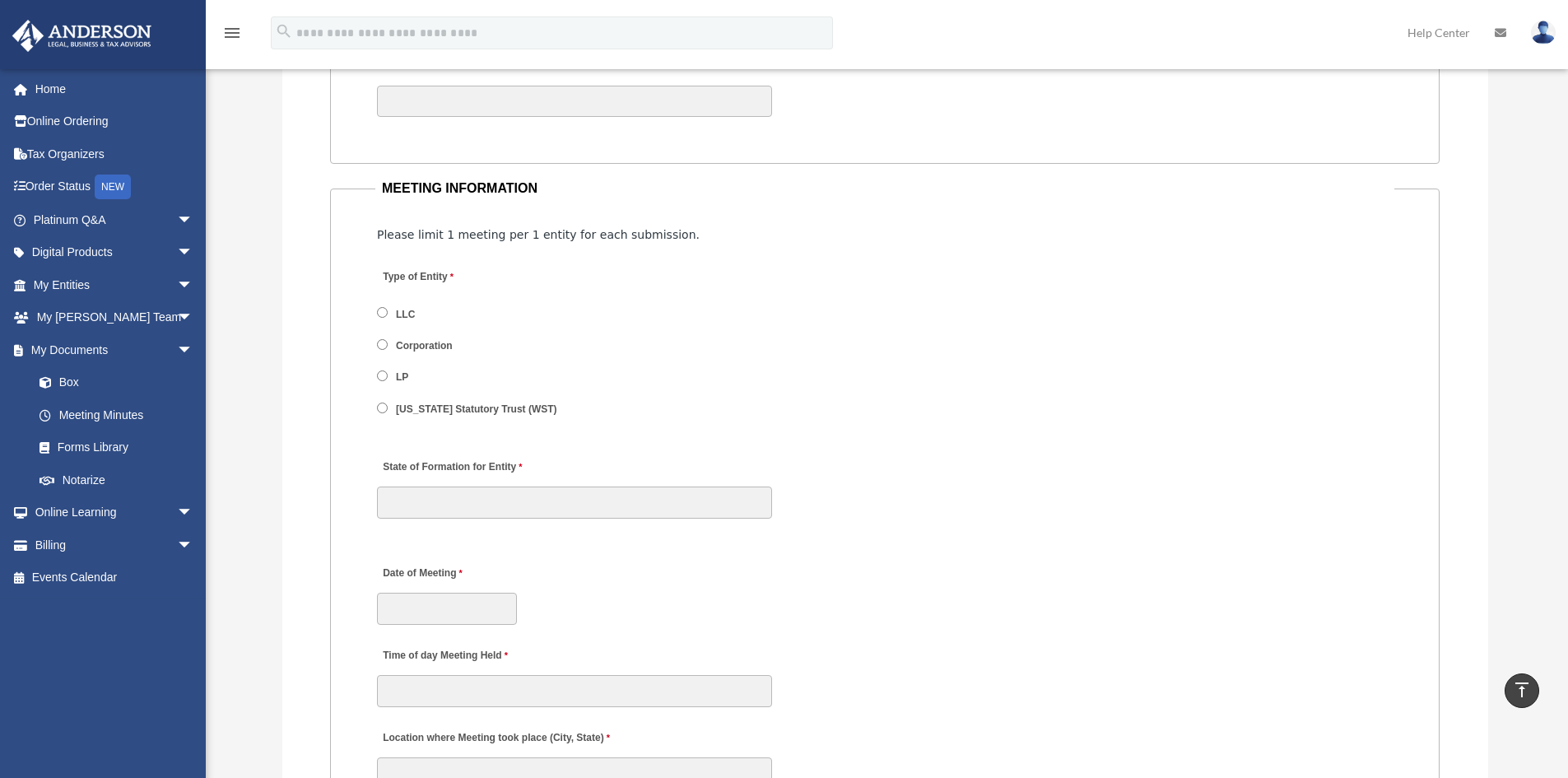
click at [902, 76] on div "Street Address" at bounding box center [885, 83] width 1019 height 73
click at [177, 218] on span "arrow_drop_down" at bounding box center [193, 220] width 33 height 33
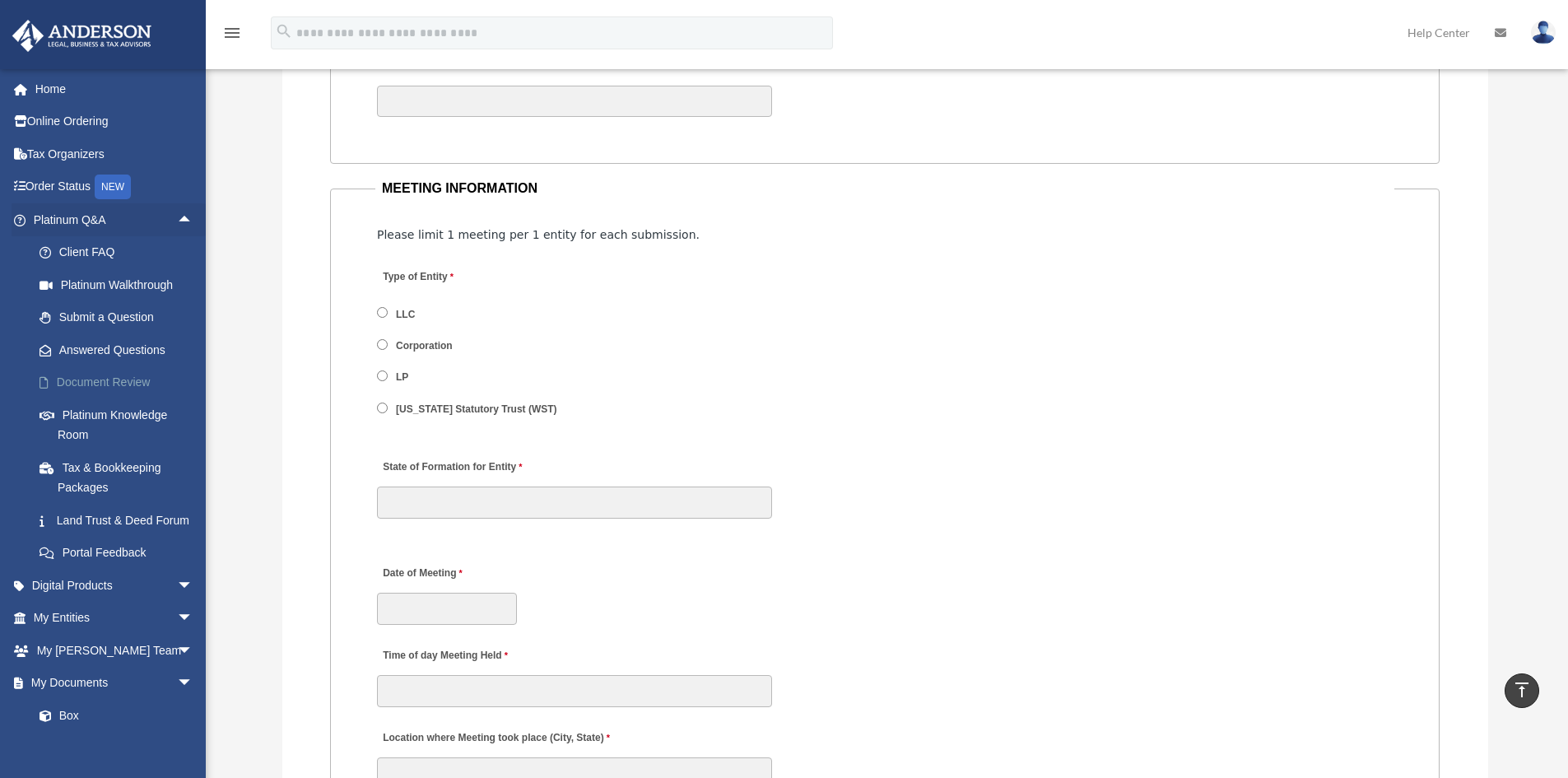
click at [123, 377] on link "Document Review" at bounding box center [121, 382] width 195 height 33
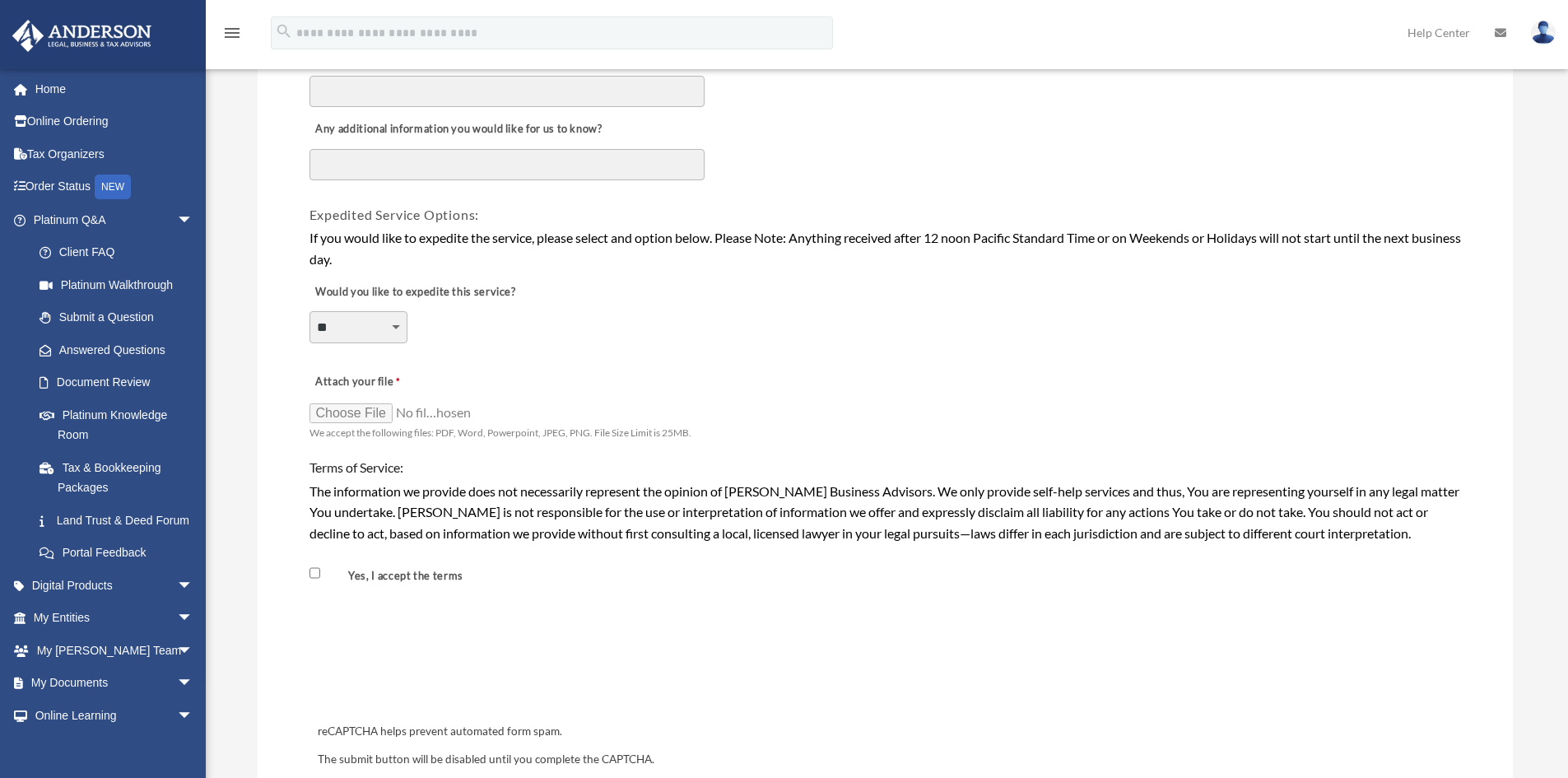
scroll to position [1070, 0]
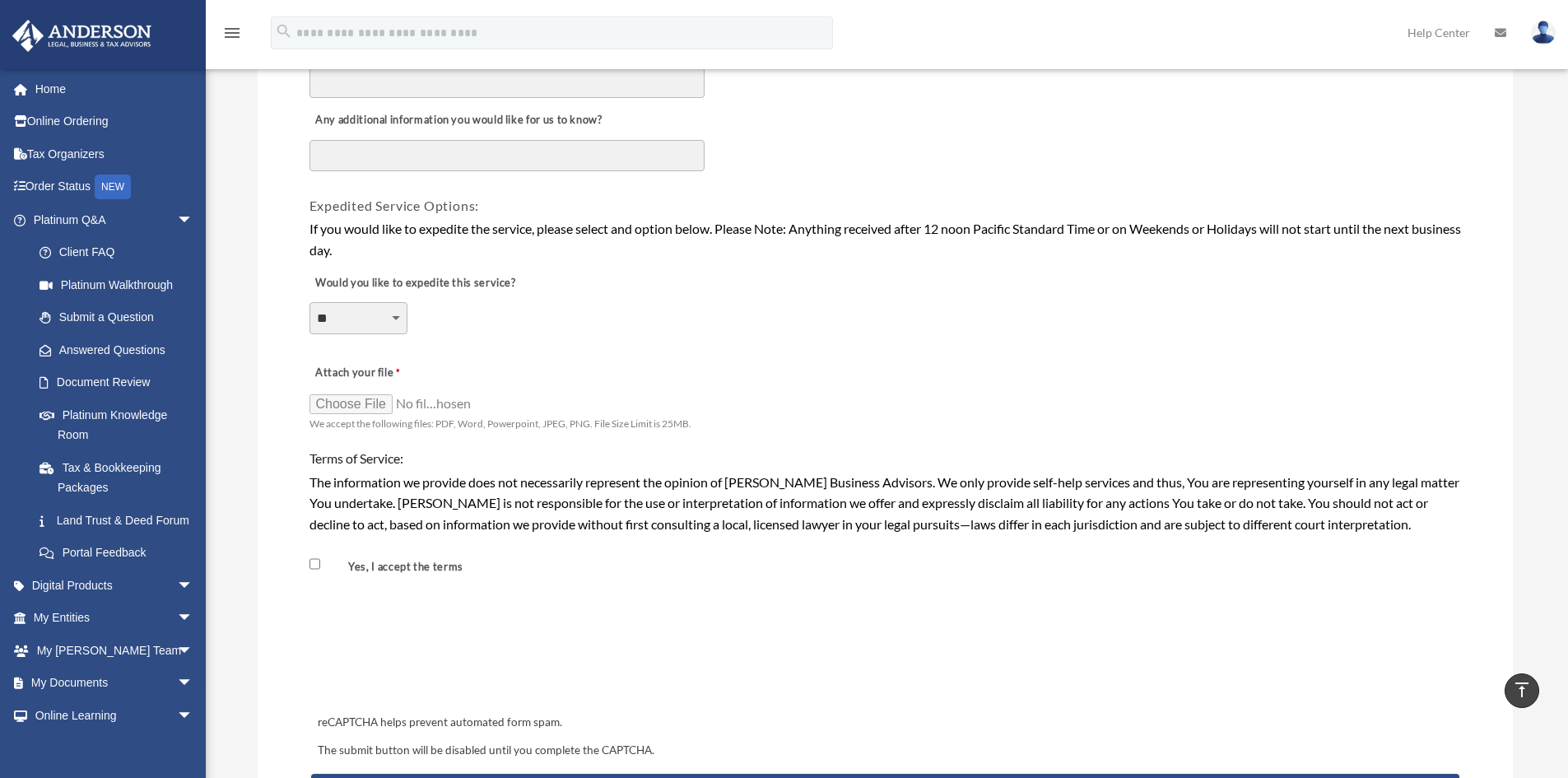
click at [397, 317] on select "**********" at bounding box center [358, 318] width 98 height 32
select select "********"
click at [309, 302] on select "**********" at bounding box center [358, 318] width 98 height 32
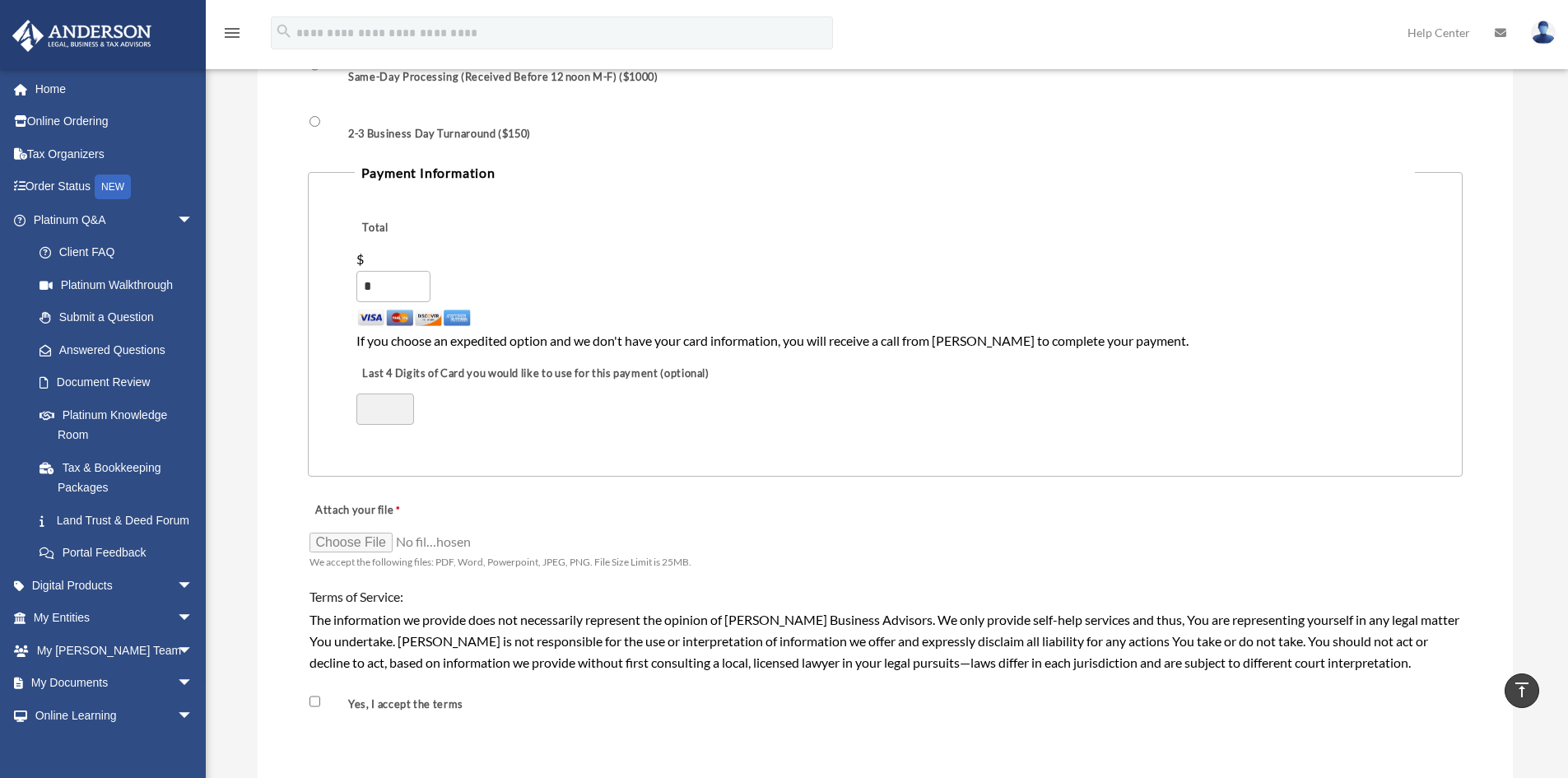
scroll to position [1399, 0]
